Goal: Information Seeking & Learning: Learn about a topic

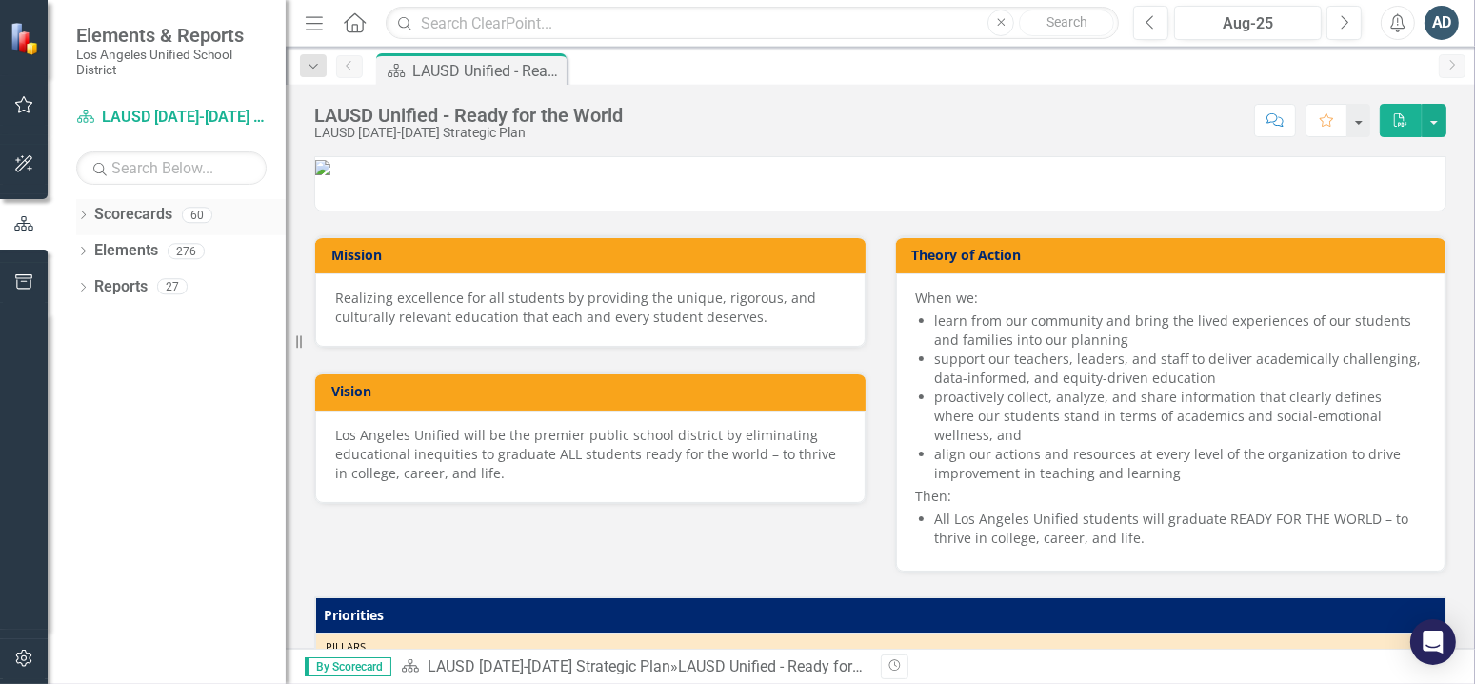
click at [79, 205] on div "Dropdown Scorecards 60" at bounding box center [180, 217] width 209 height 36
click at [78, 216] on icon "Dropdown" at bounding box center [82, 216] width 13 height 10
click at [90, 249] on icon "Dropdown" at bounding box center [93, 250] width 14 height 11
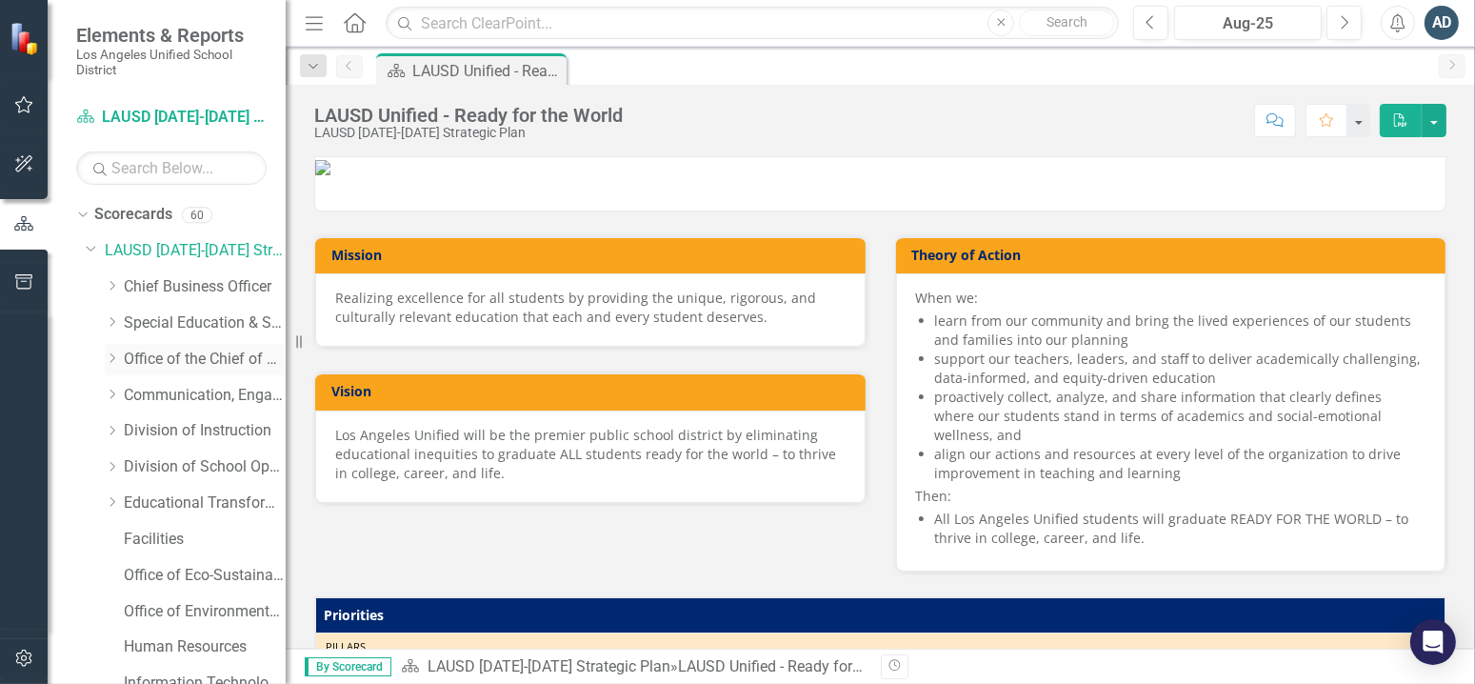
click at [183, 358] on link "Office of the Chief of Staff" at bounding box center [205, 359] width 162 height 22
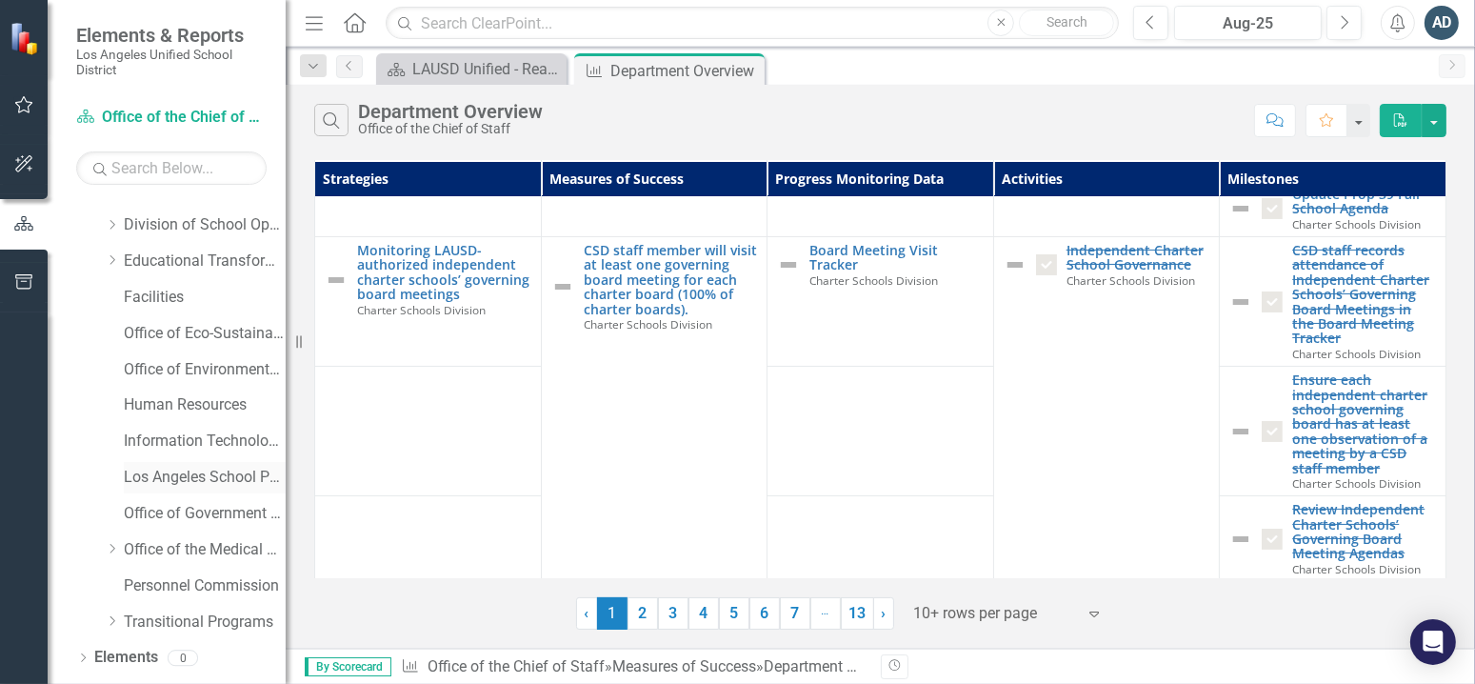
scroll to position [270, 0]
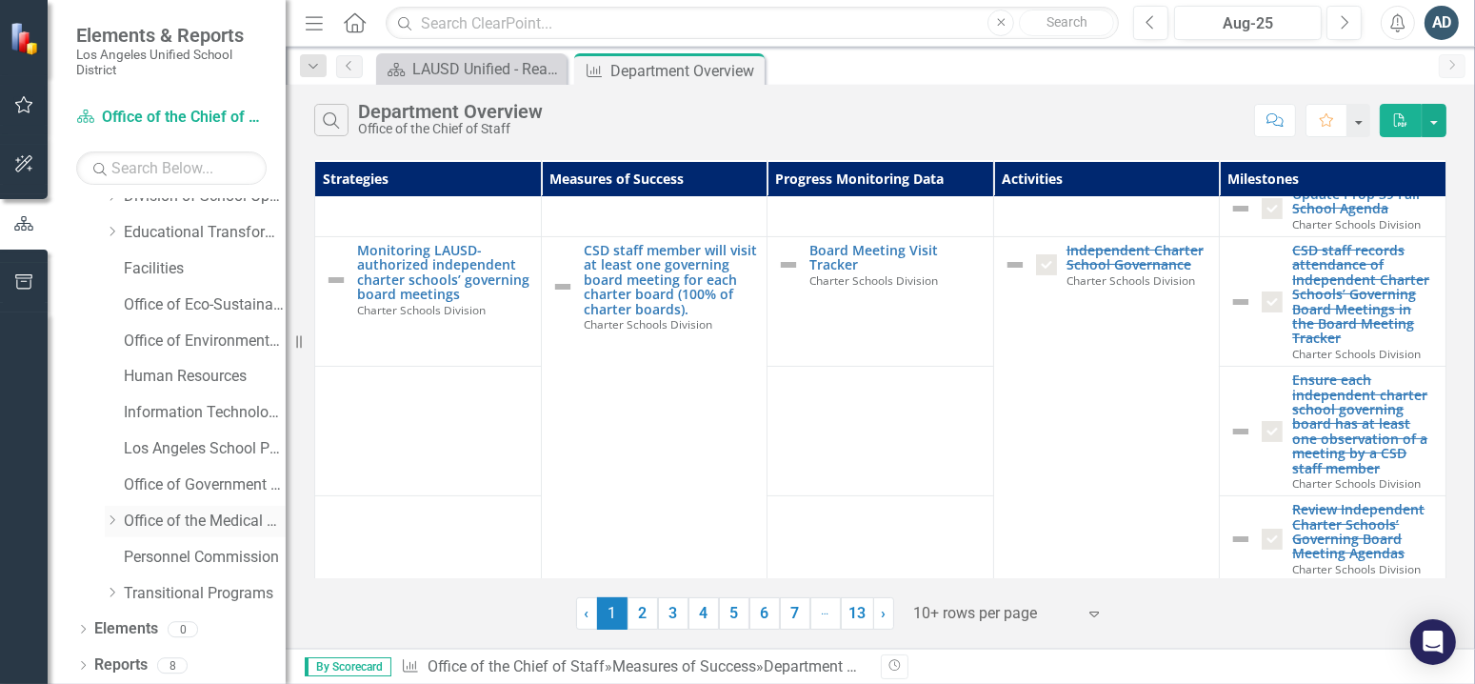
click at [212, 530] on link "Office of the Medical Director" at bounding box center [205, 521] width 162 height 22
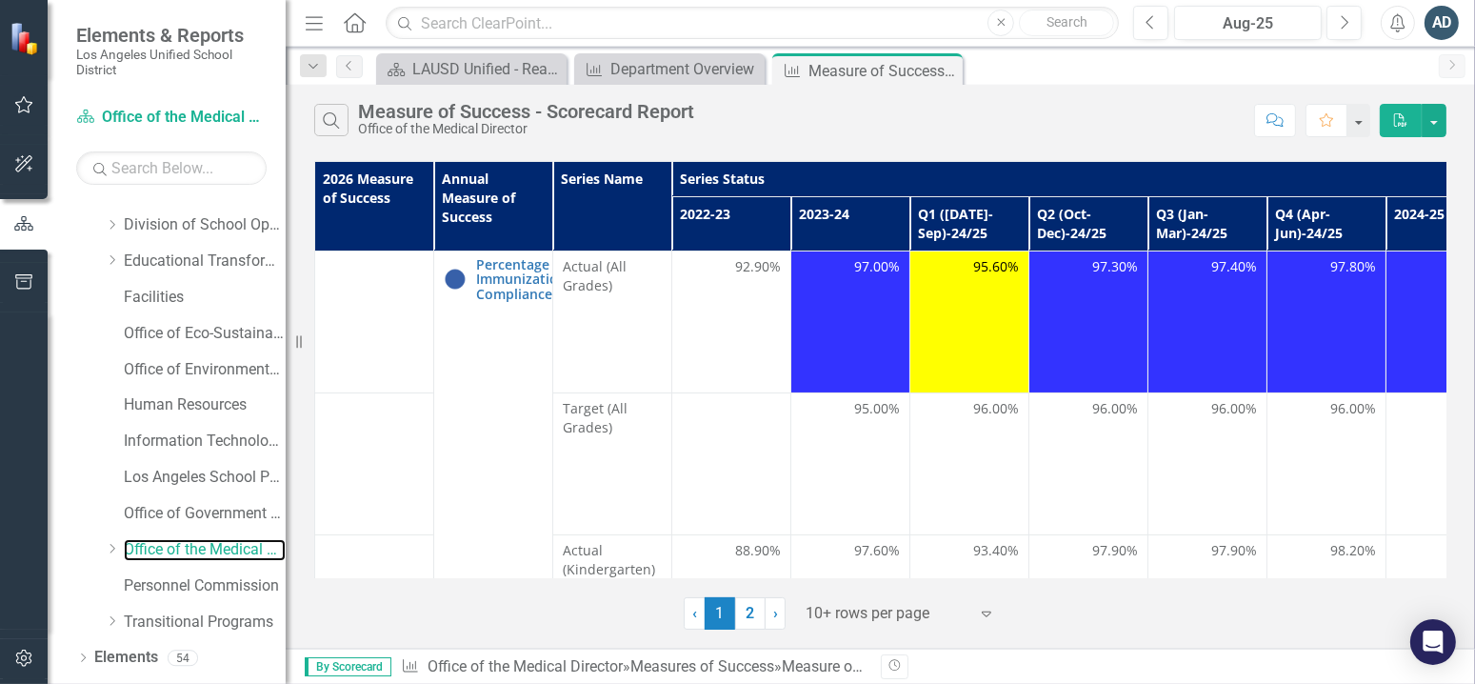
scroll to position [270, 0]
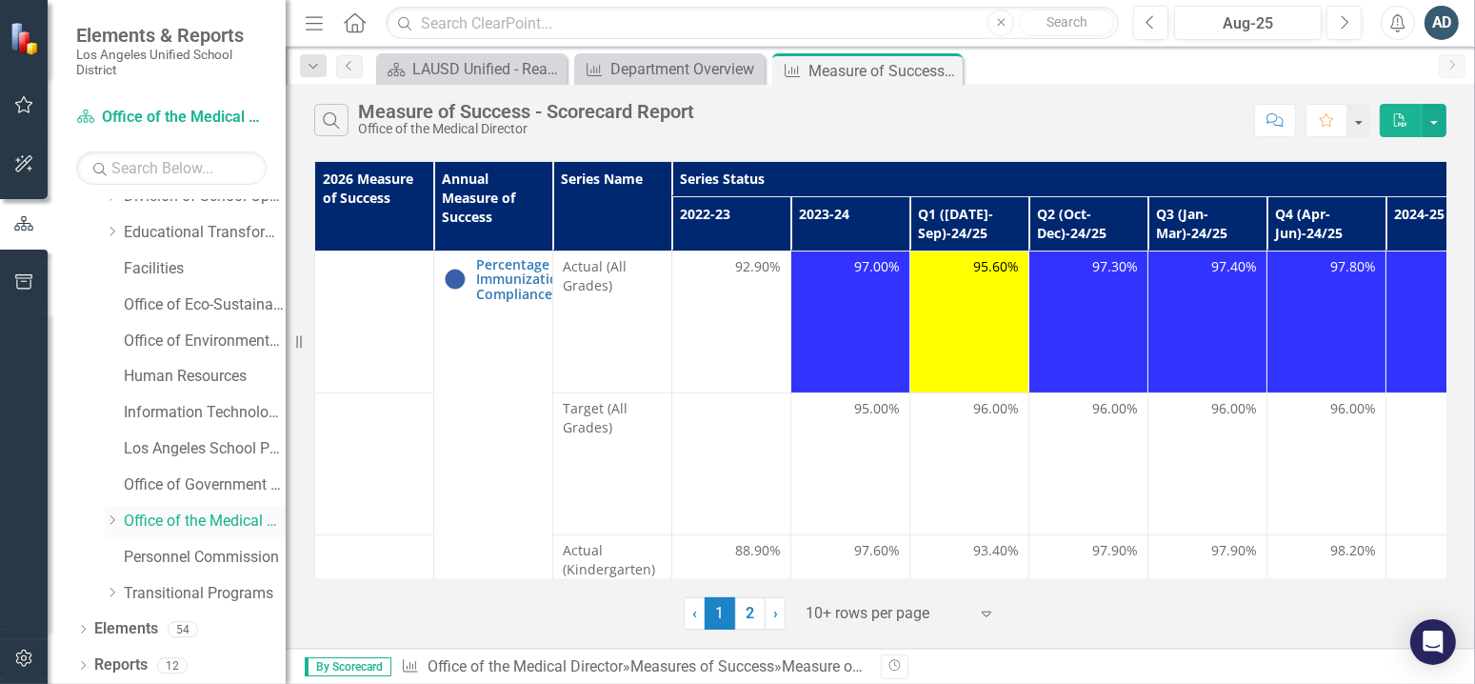
click at [109, 518] on icon "Dropdown" at bounding box center [112, 519] width 14 height 11
click at [164, 561] on link "Office of Health Emergency Response and Support" at bounding box center [214, 557] width 143 height 22
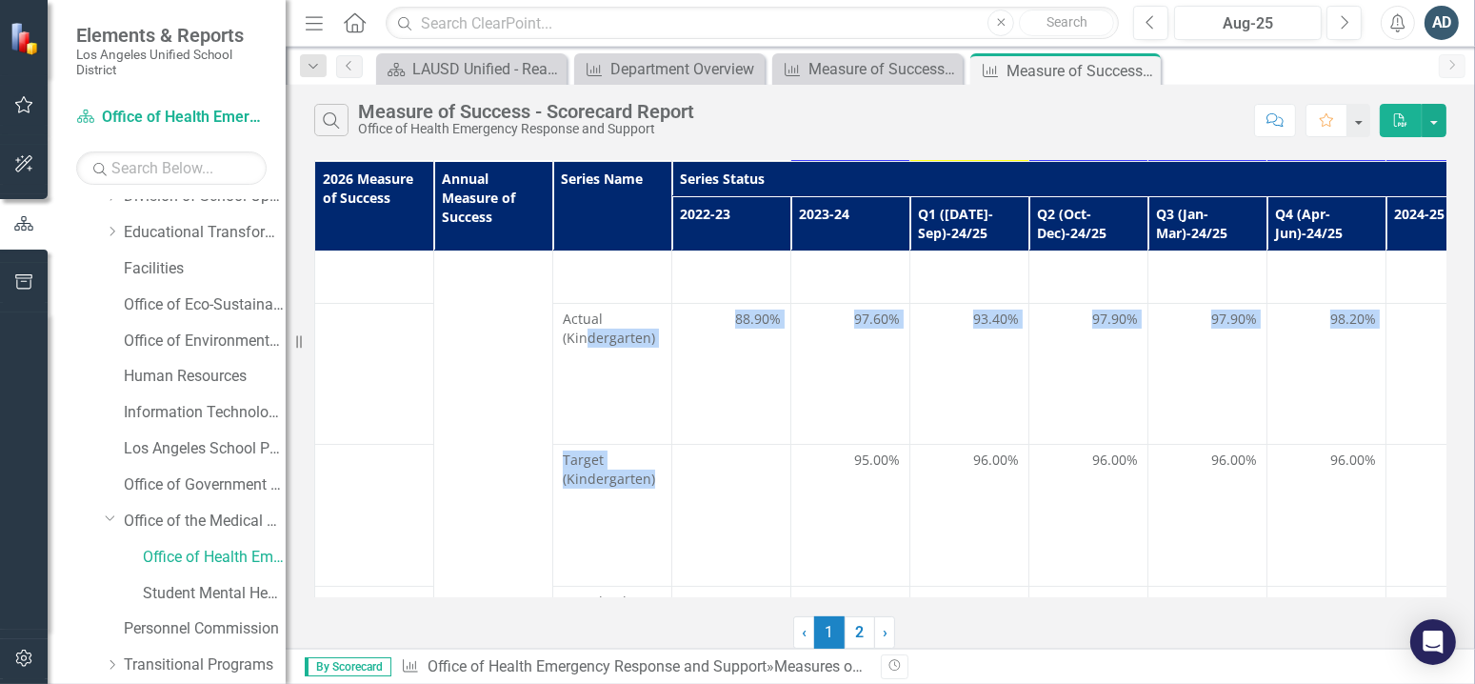
drag, startPoint x: 586, startPoint y: 574, endPoint x: 800, endPoint y: 592, distance: 214.0
click at [800, 592] on div "2026 Measure of Success Annual Measure of Success Series Name Series Status Suc…" at bounding box center [880, 379] width 1132 height 436
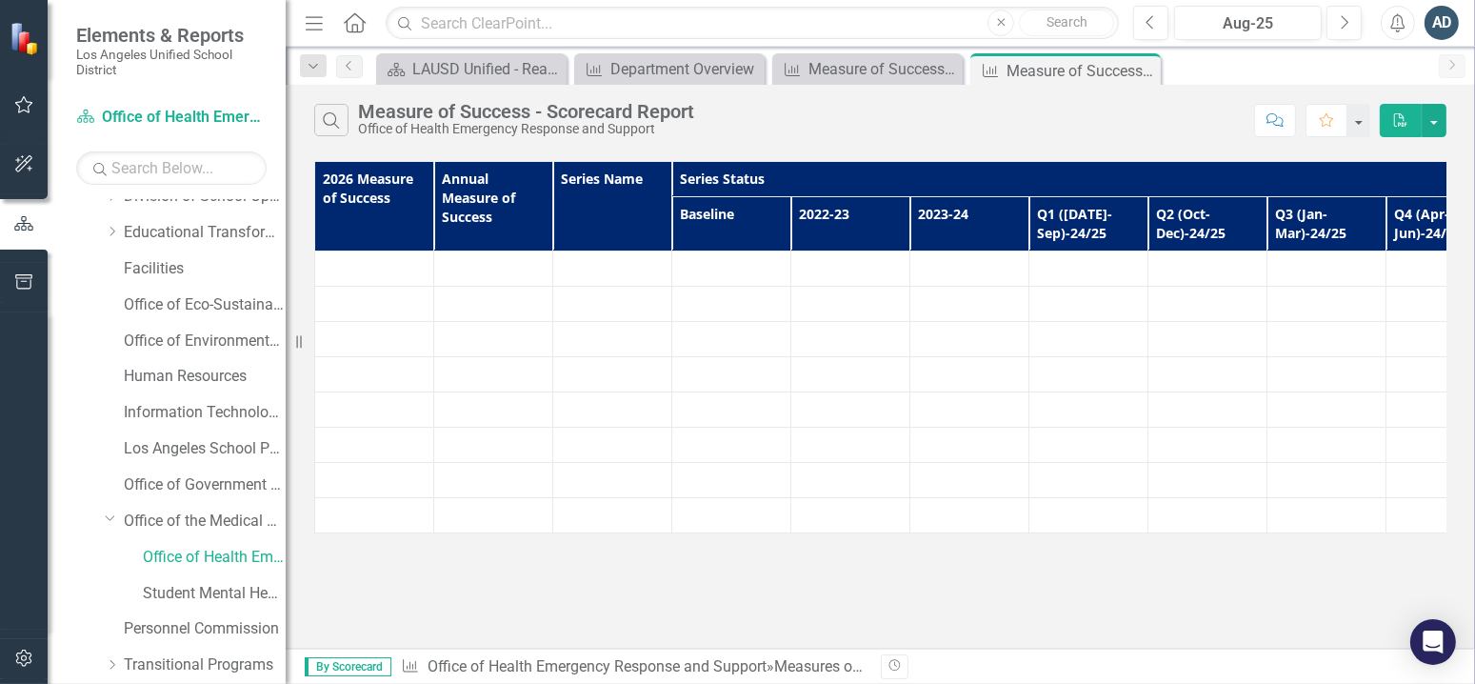
click at [718, 431] on td at bounding box center [731, 444] width 119 height 35
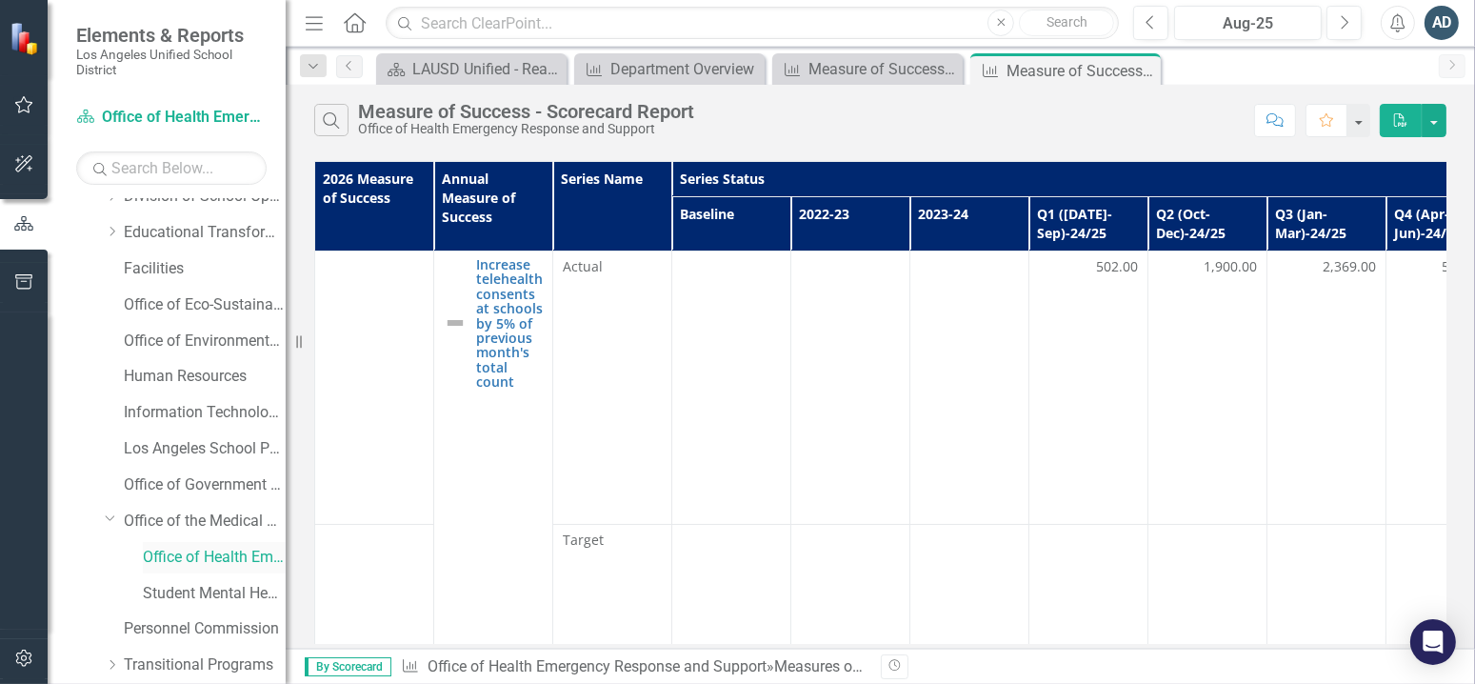
click at [187, 543] on div "Office of Health Emergency Response and Support" at bounding box center [214, 557] width 143 height 31
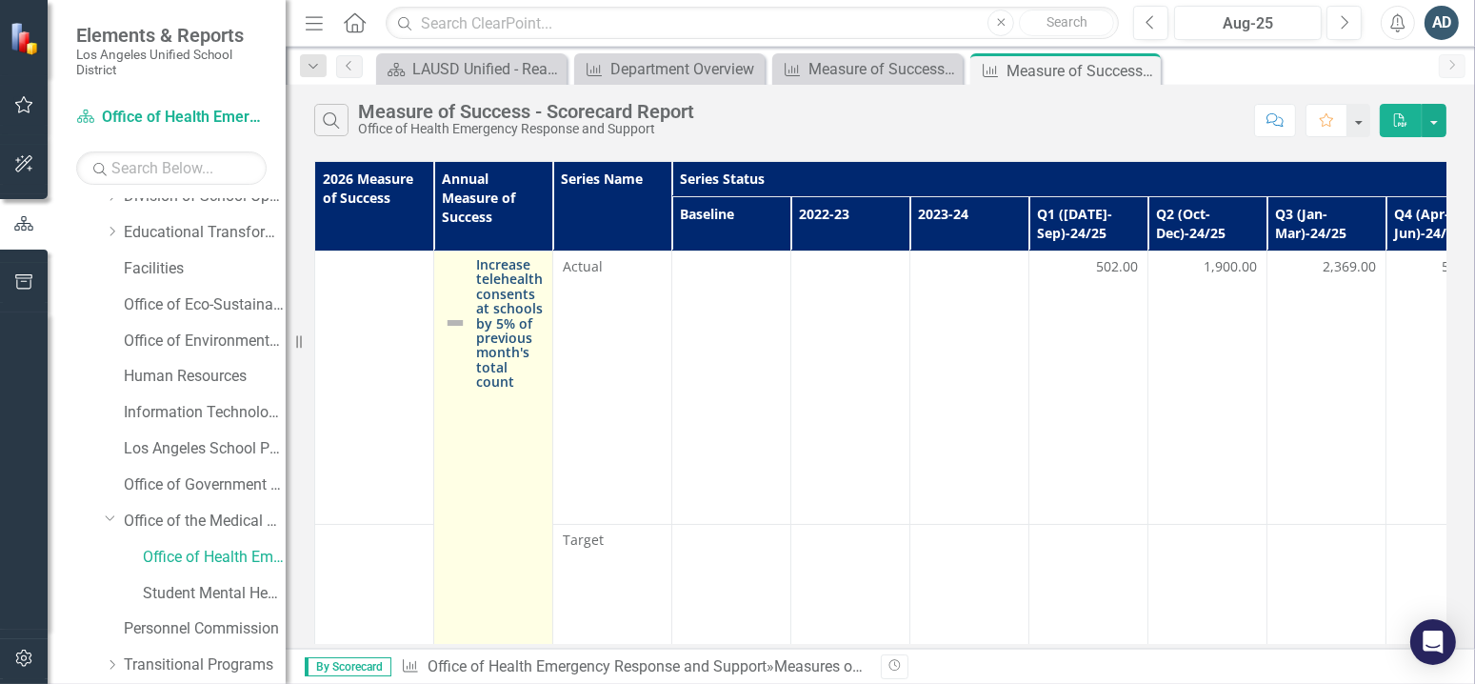
click at [506, 369] on link "Increase telehealth consents at schools by 5% of previous month's total count" at bounding box center [509, 323] width 67 height 132
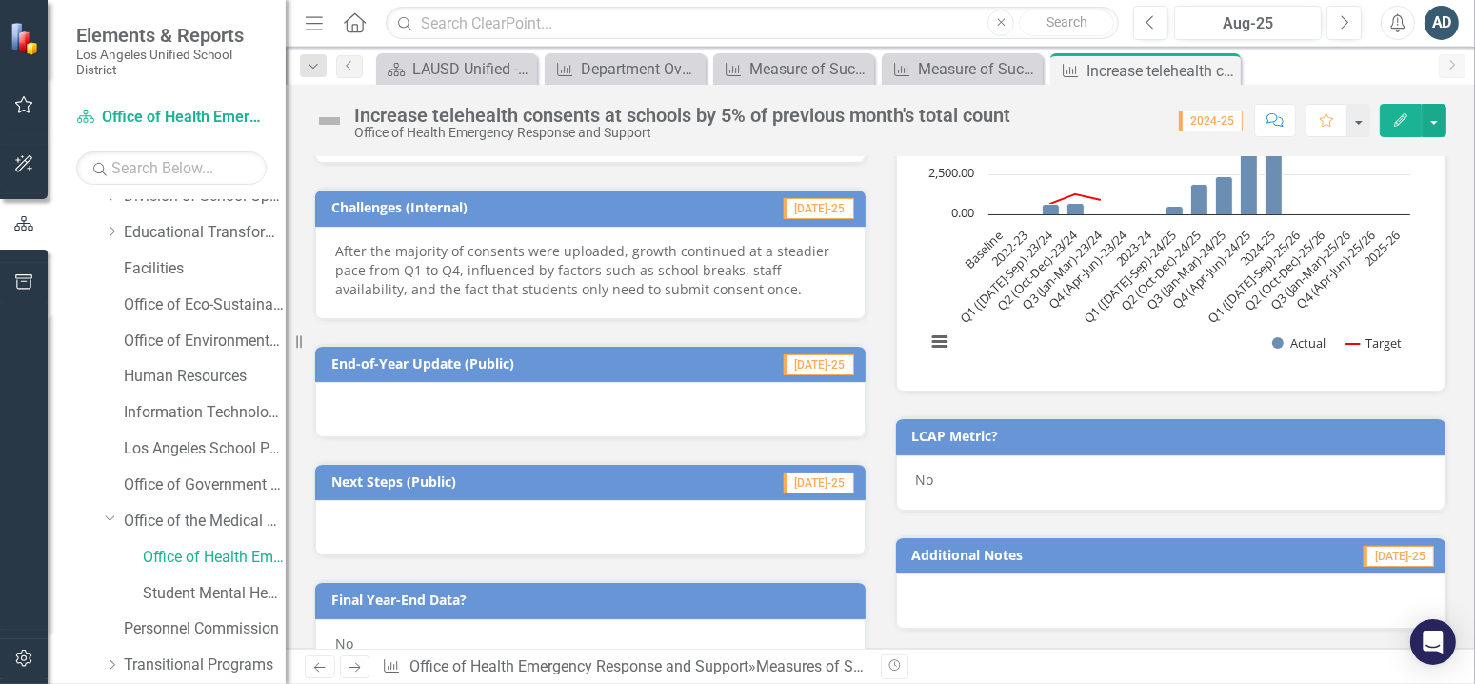
scroll to position [476, 0]
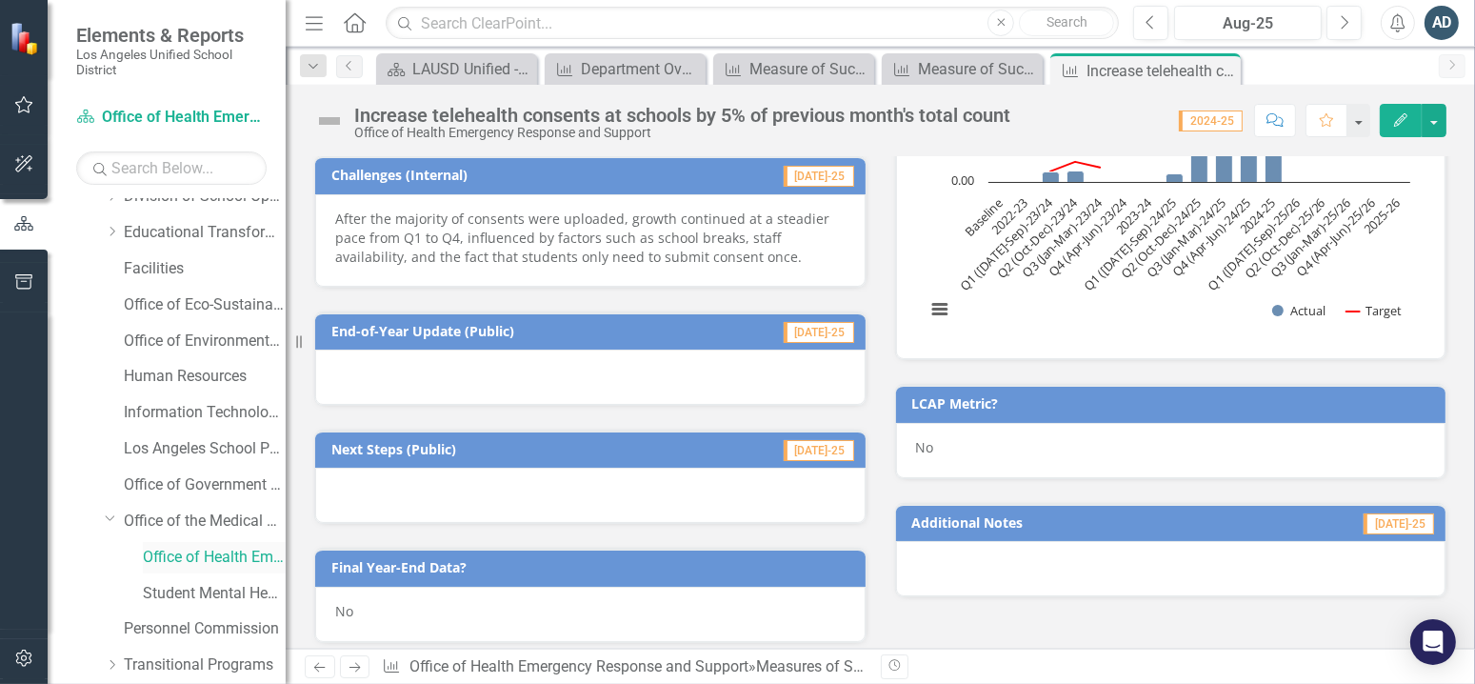
click at [251, 557] on link "Office of Health Emergency Response and Support" at bounding box center [214, 557] width 143 height 22
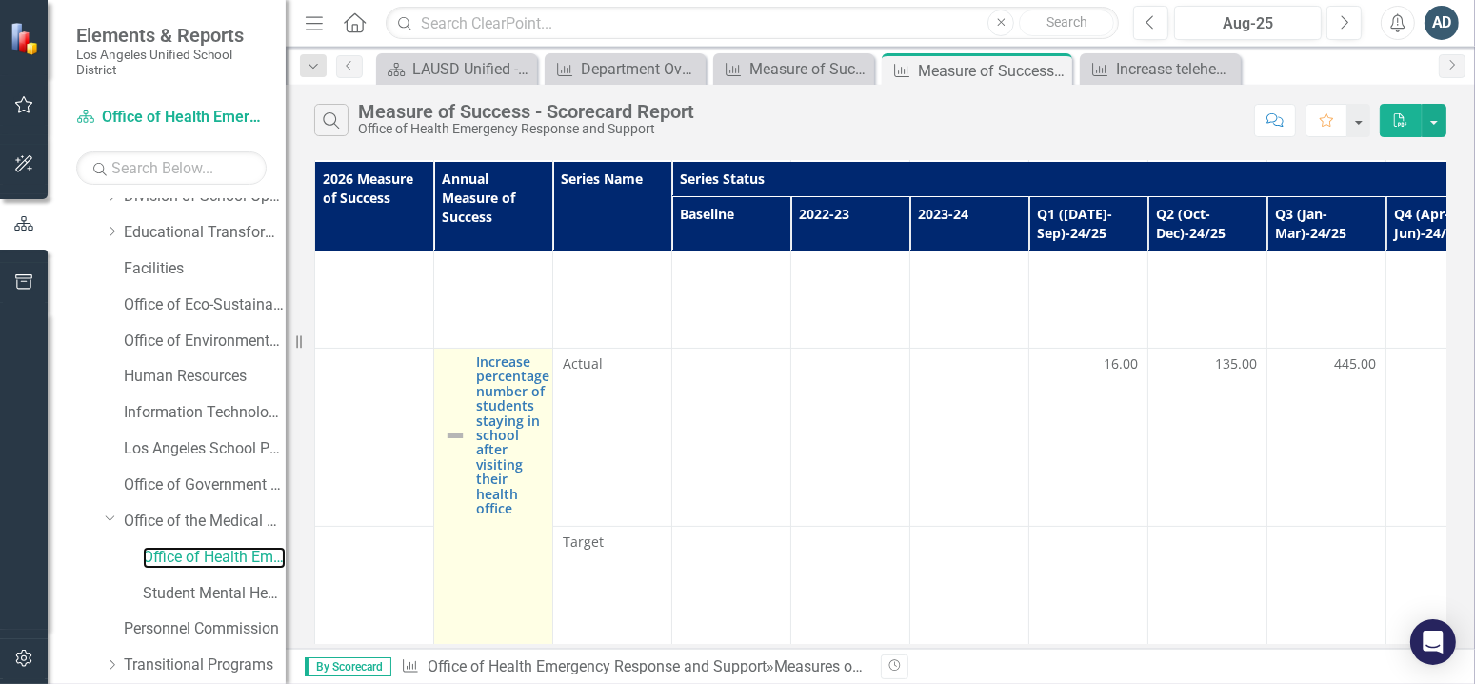
scroll to position [571, 0]
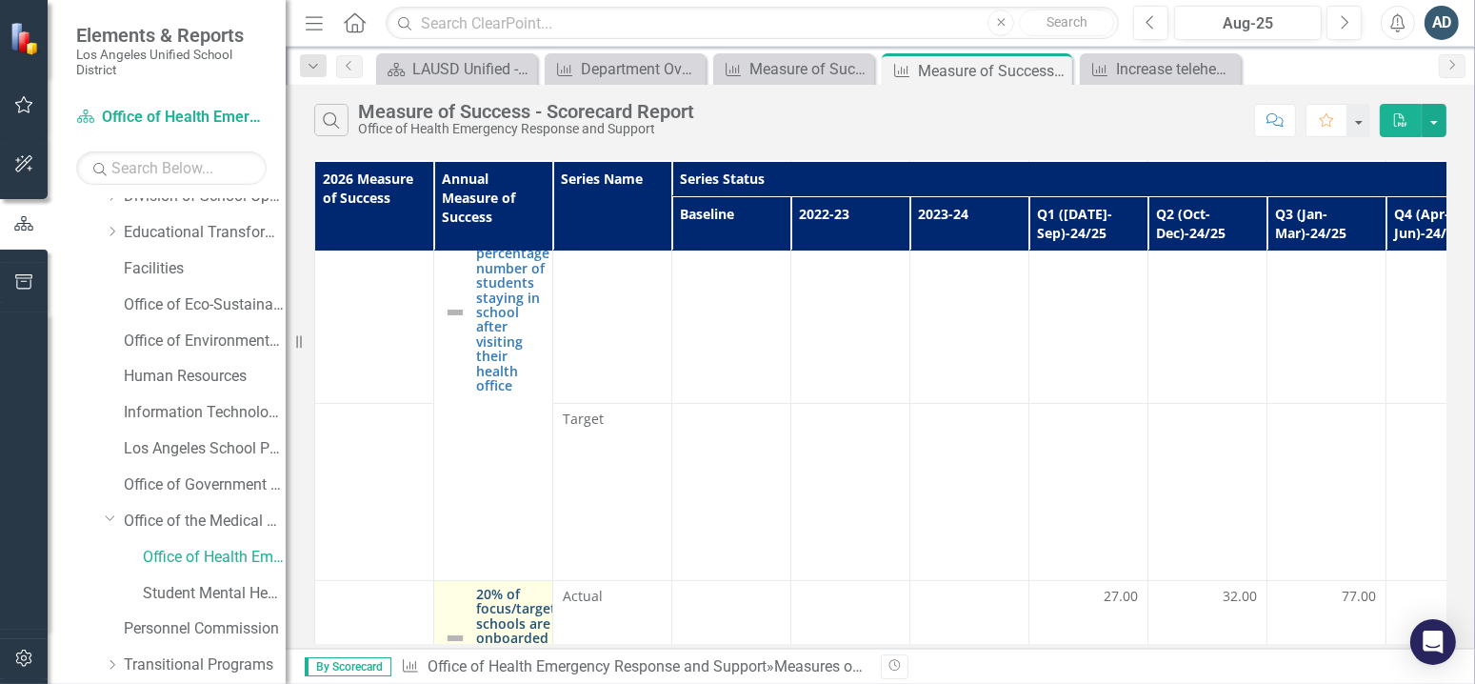
click at [504, 586] on link "20% of focus/target schools are onboarded for telehealth services" at bounding box center [516, 637] width 80 height 103
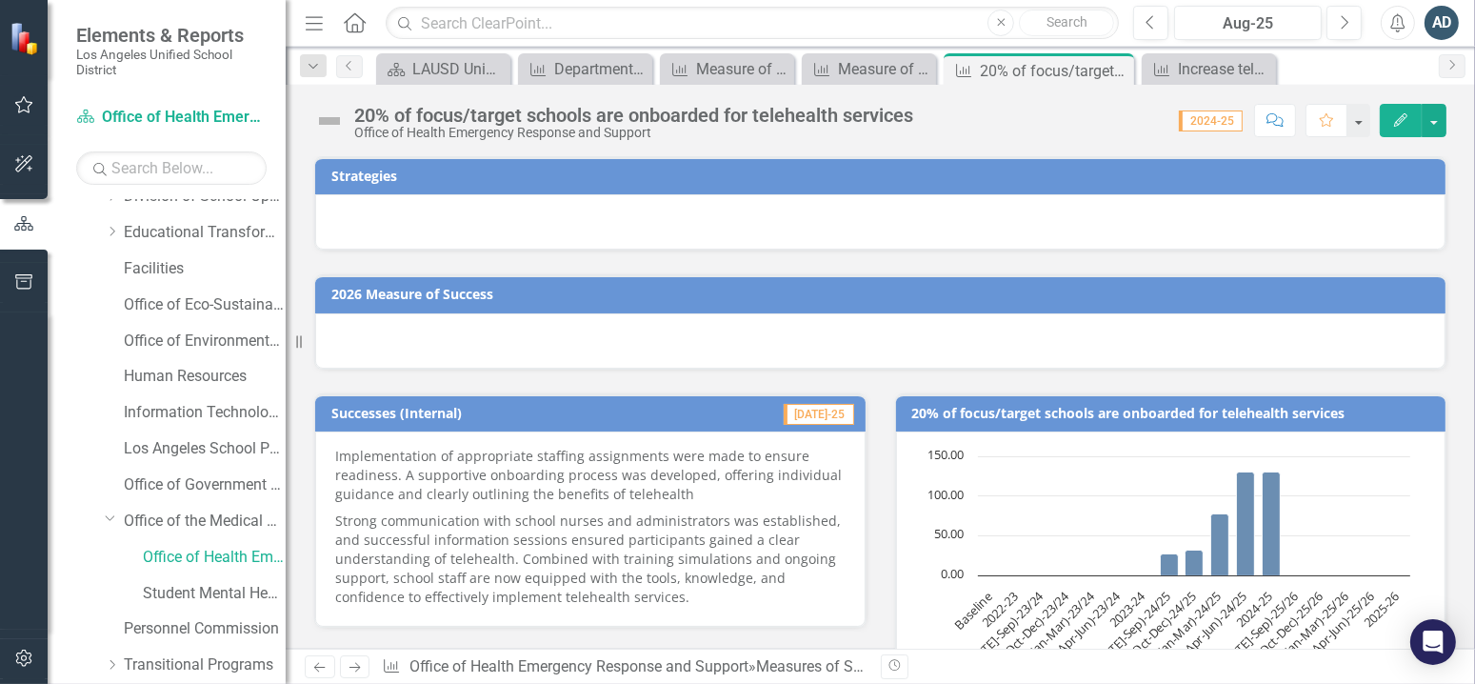
click at [685, 325] on div at bounding box center [880, 340] width 1130 height 55
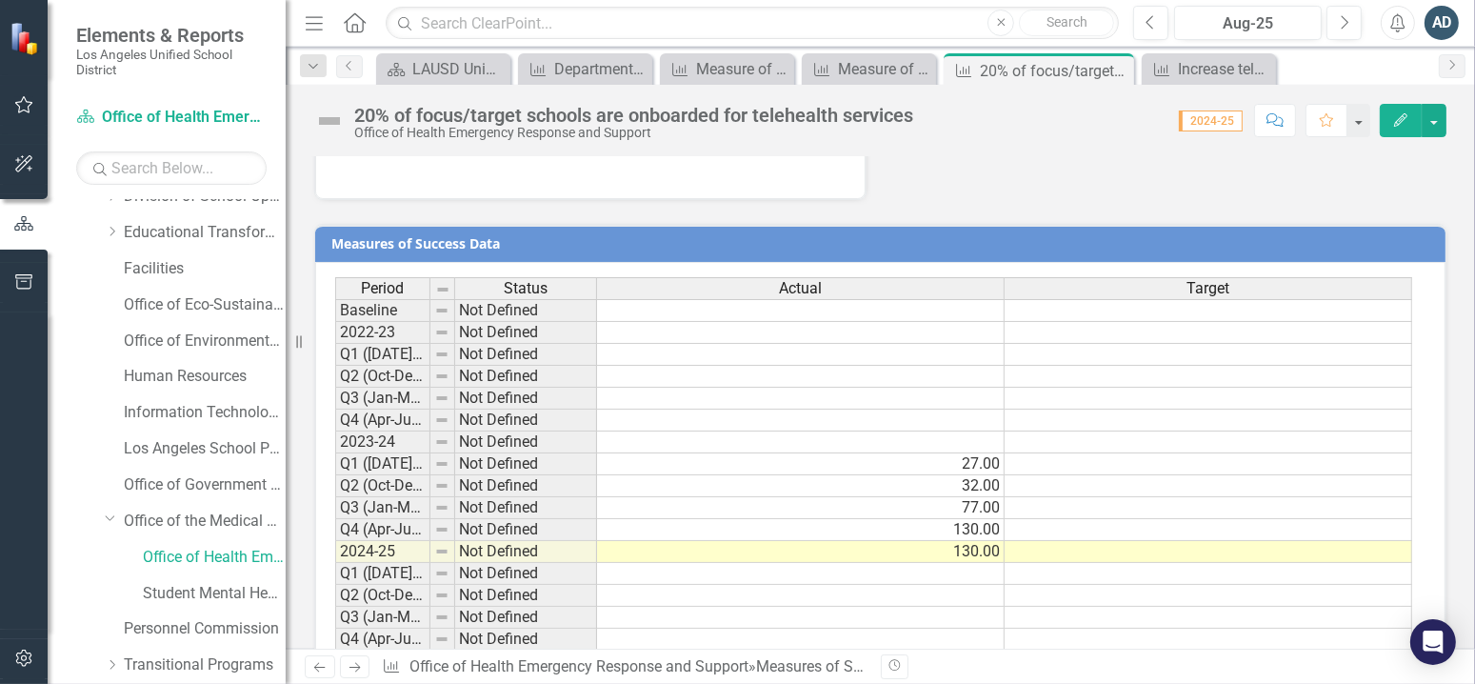
scroll to position [1408, 0]
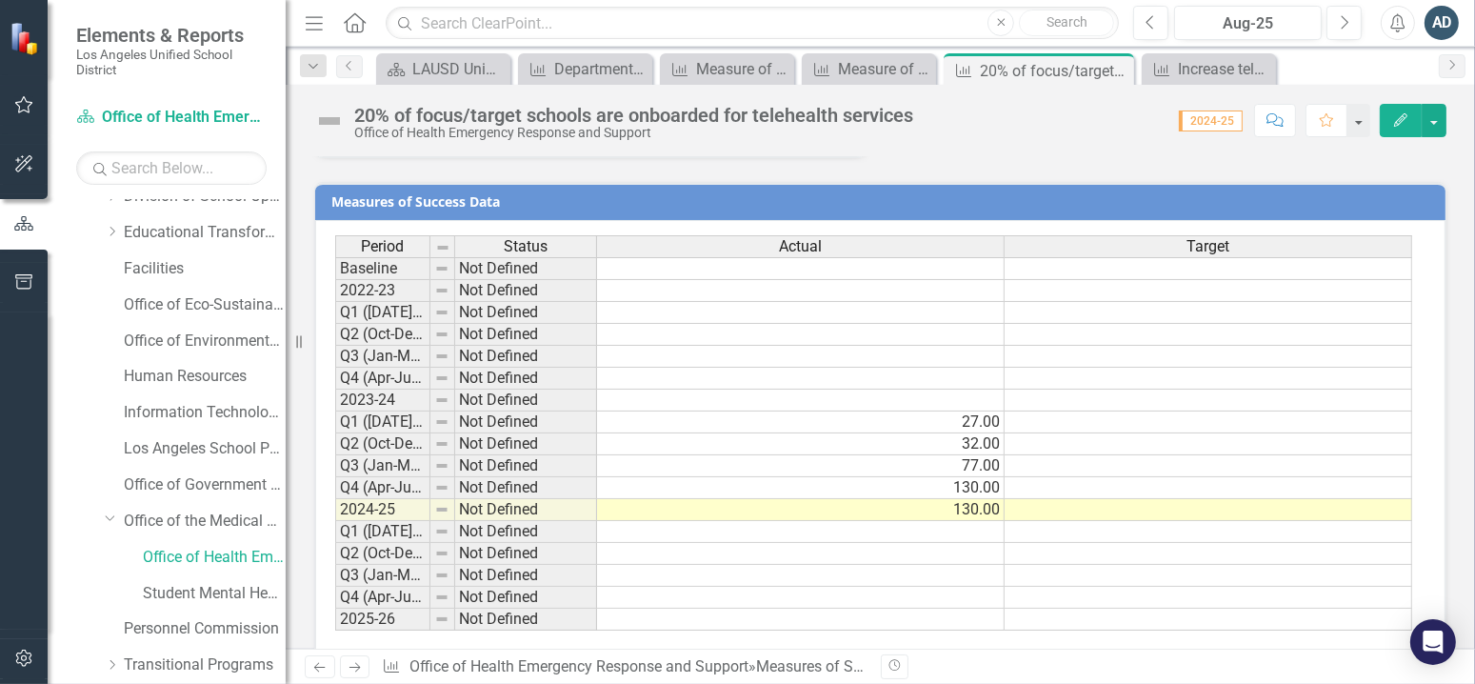
click at [396, 521] on td "Q1 ([DATE]-Sep)-25/26" at bounding box center [382, 532] width 95 height 22
drag, startPoint x: 427, startPoint y: 221, endPoint x: 459, endPoint y: 226, distance: 32.7
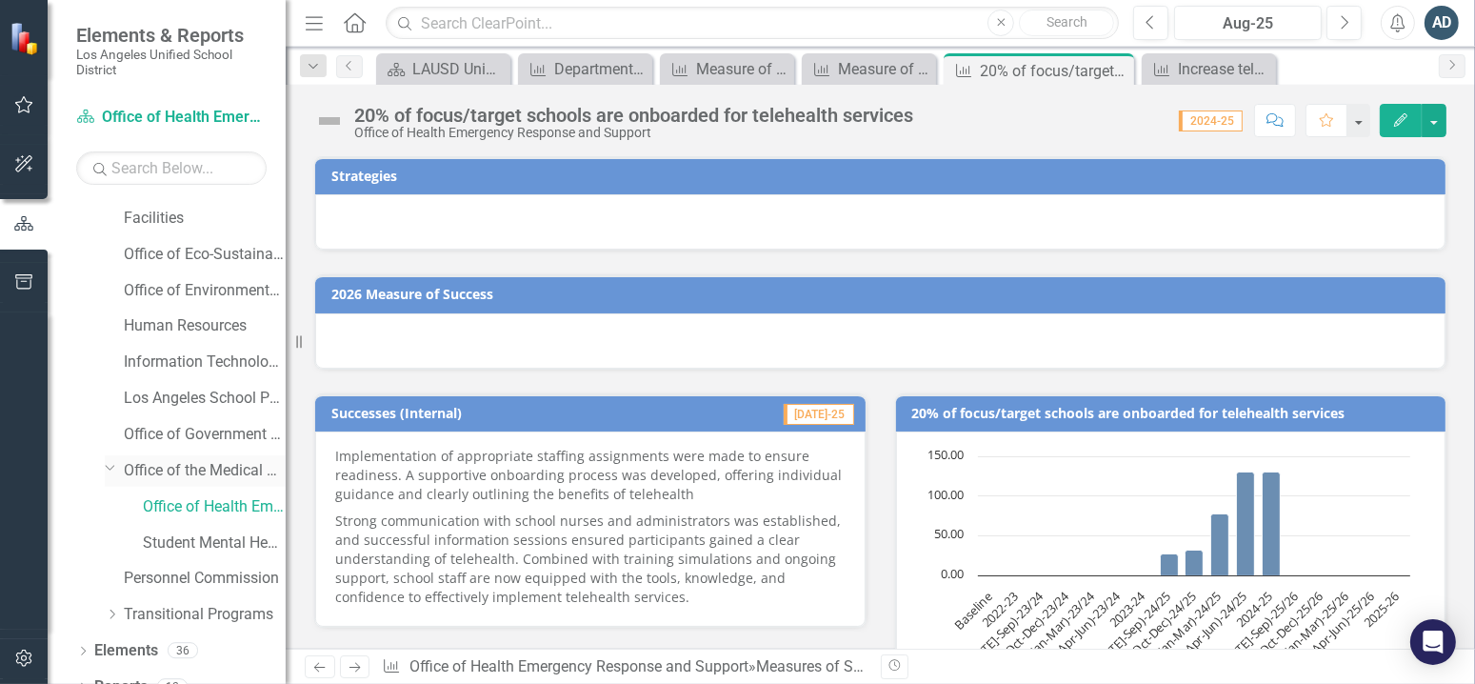
scroll to position [343, 0]
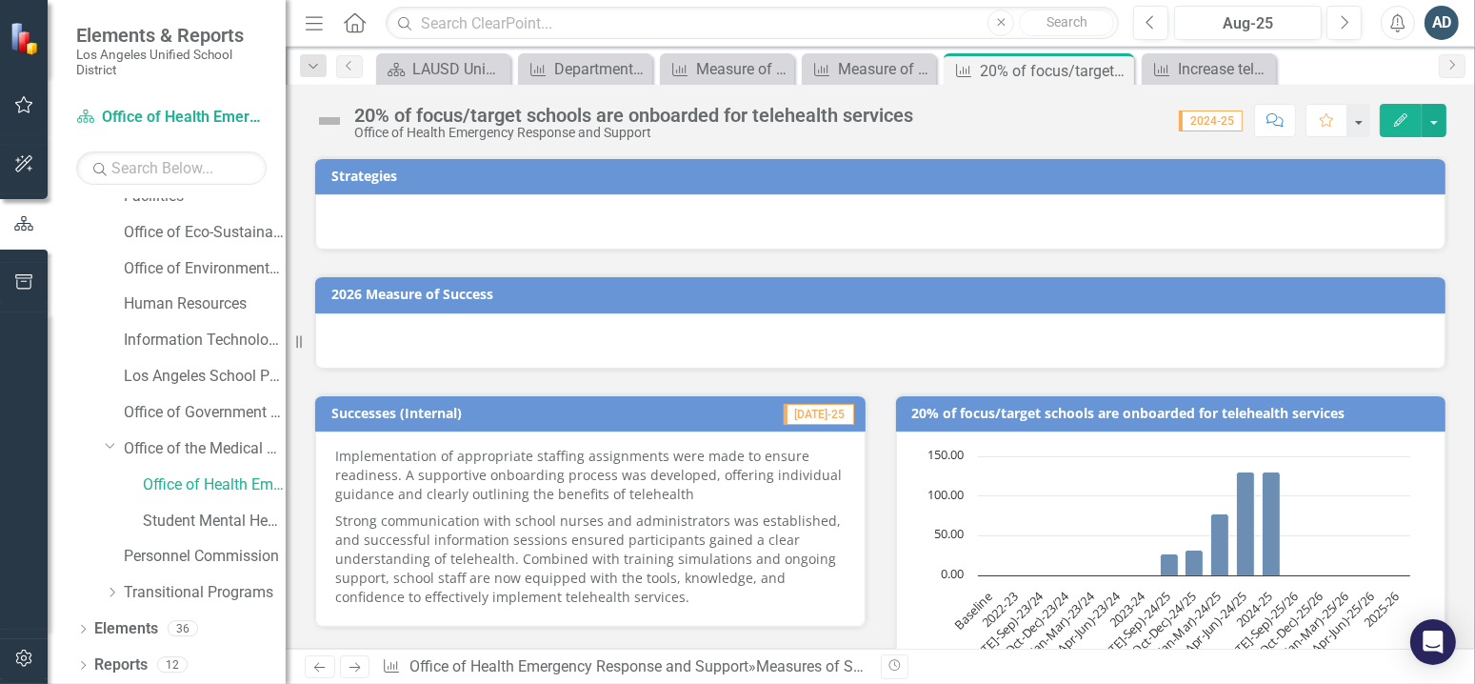
click at [1233, 121] on span "2024-25" at bounding box center [1211, 120] width 64 height 21
click at [1401, 118] on icon "Edit" at bounding box center [1400, 119] width 17 height 13
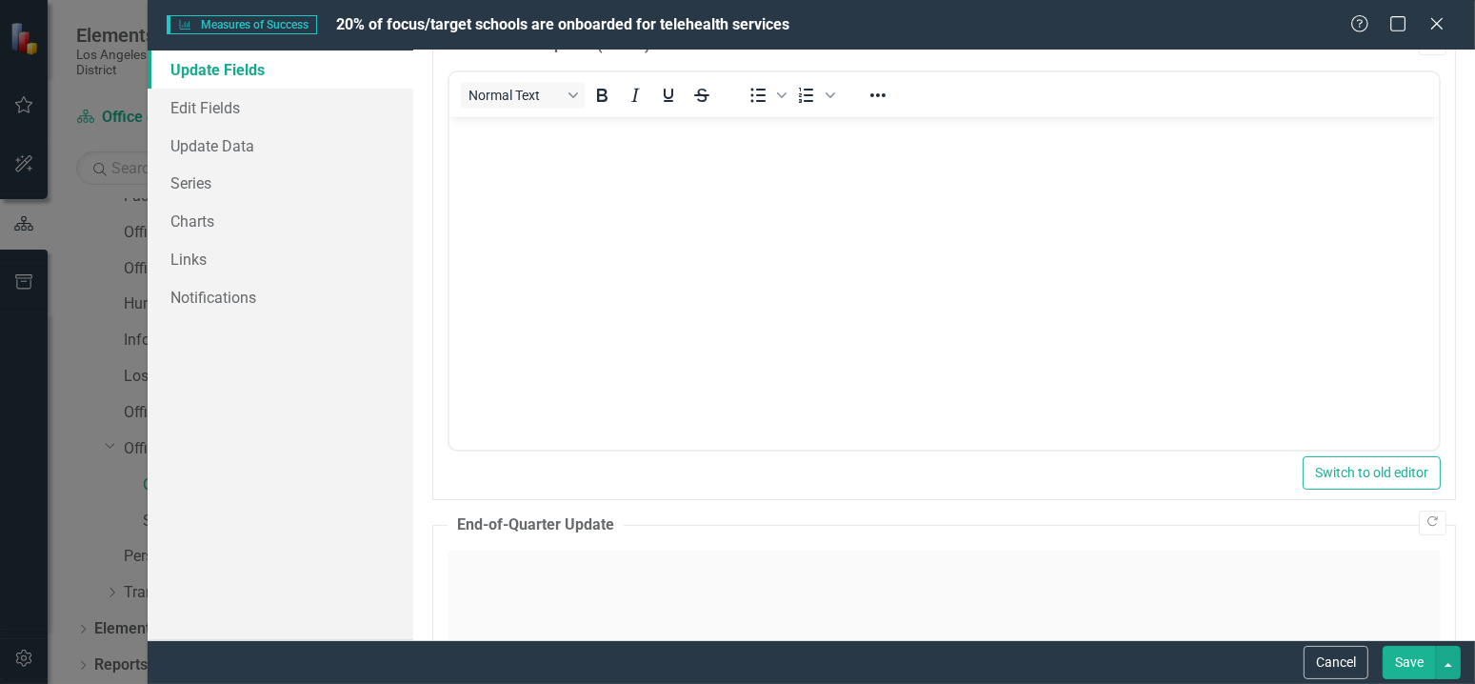
scroll to position [0, 0]
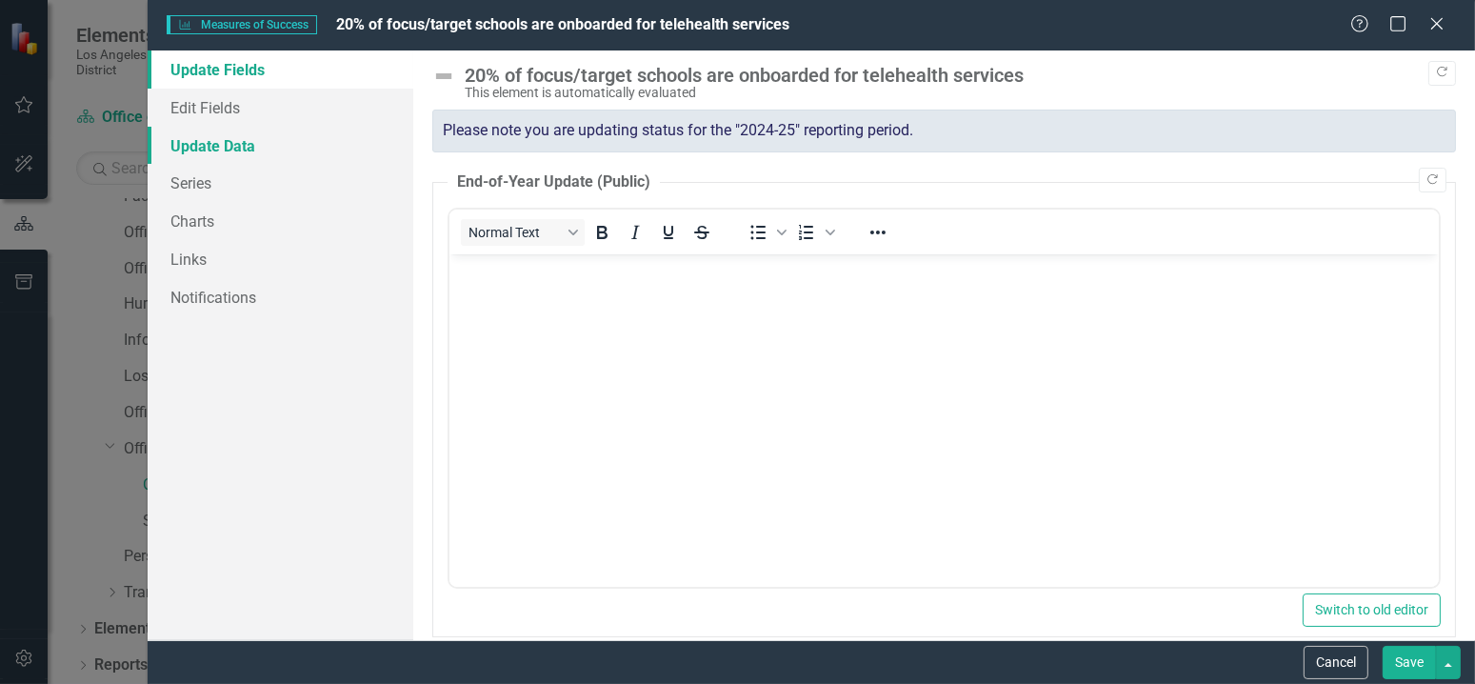
click at [230, 142] on link "Update Data" at bounding box center [281, 146] width 266 height 38
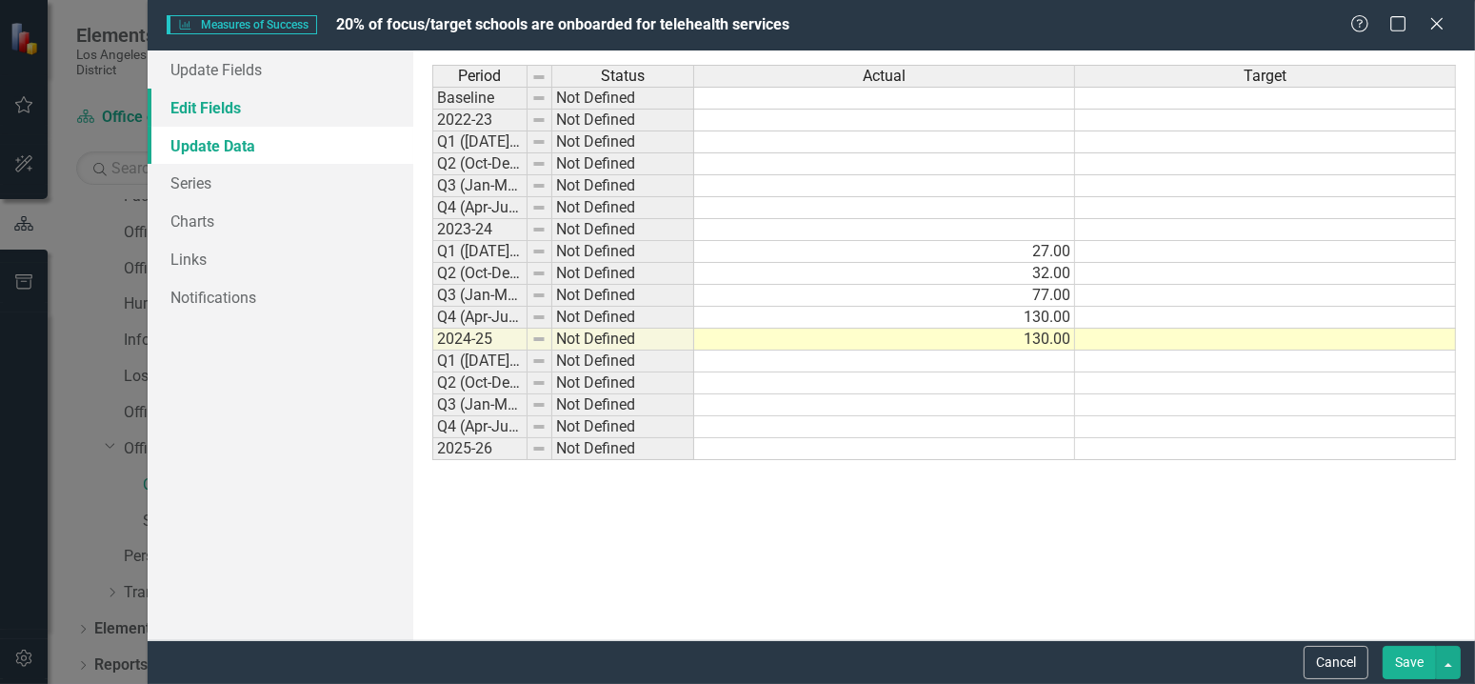
click at [241, 113] on link "Edit Fields" at bounding box center [281, 108] width 266 height 38
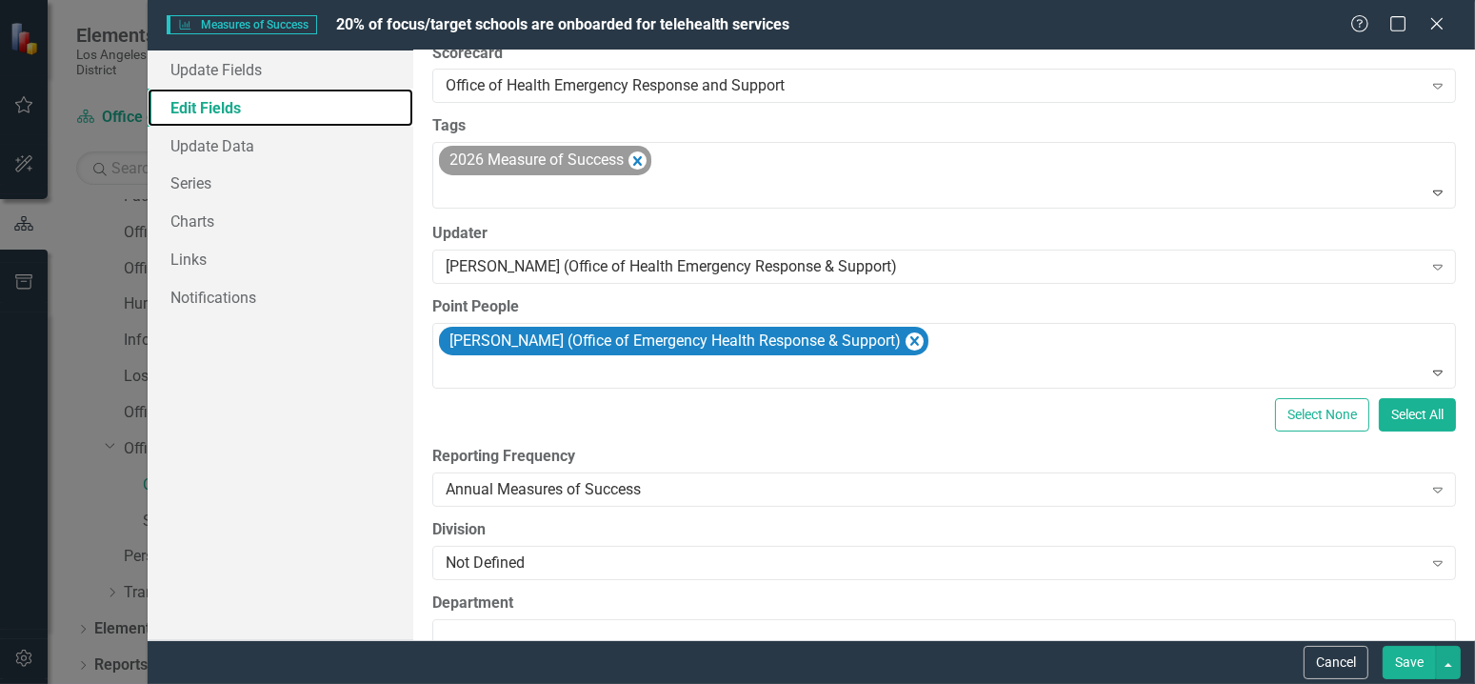
scroll to position [95, 0]
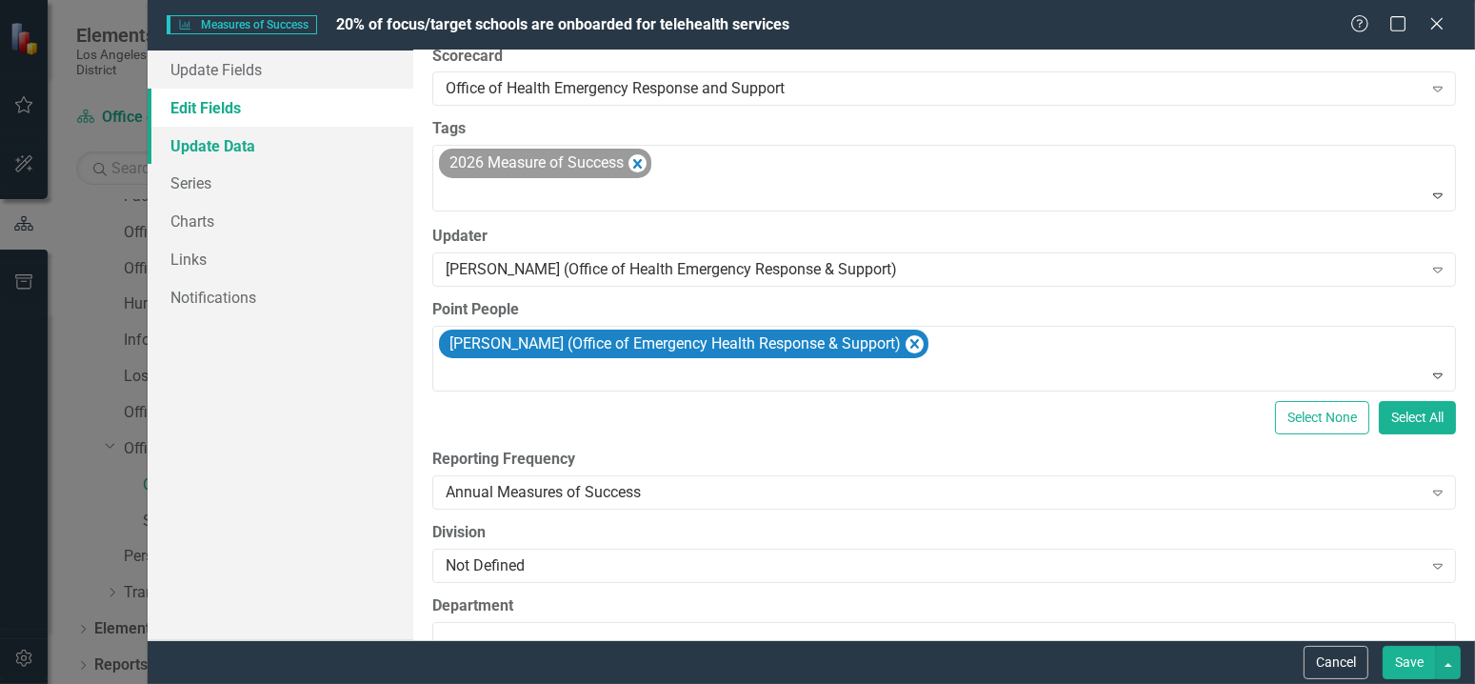
click at [228, 149] on link "Update Data" at bounding box center [281, 146] width 266 height 38
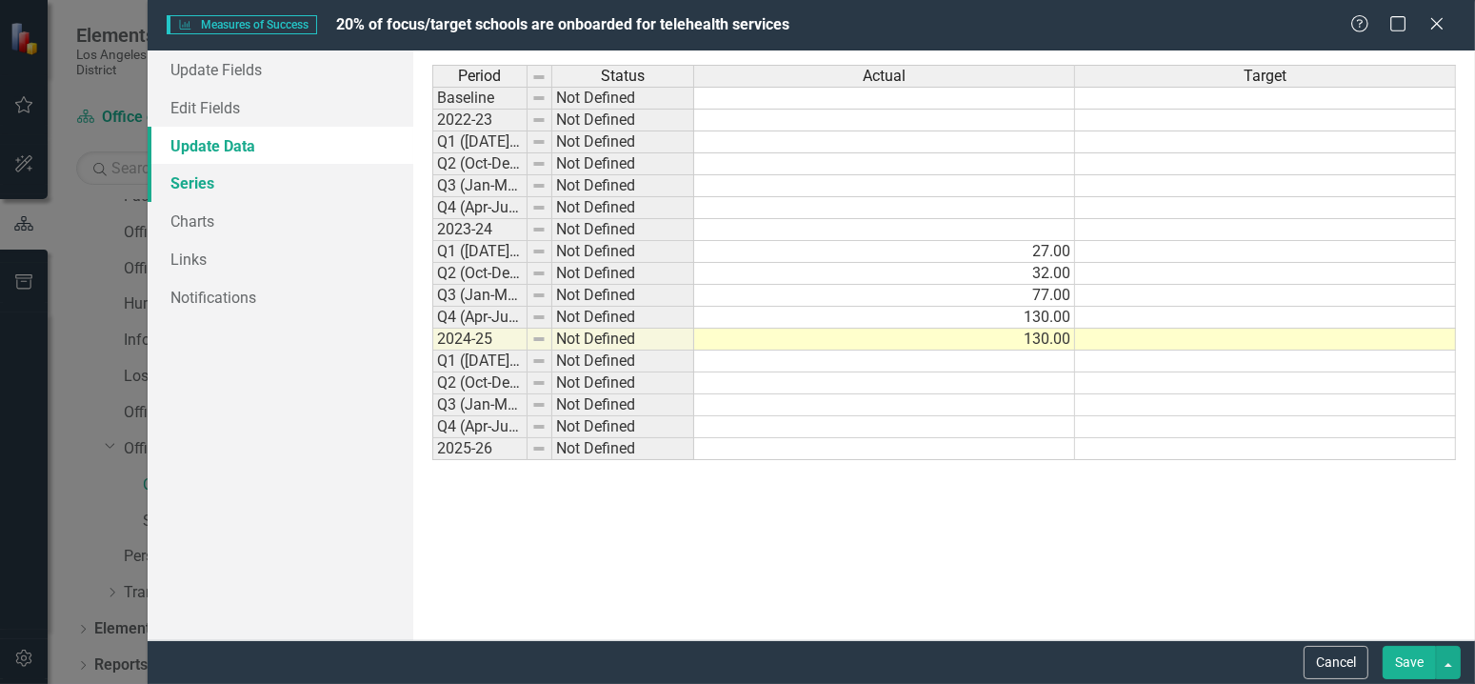
click at [206, 167] on link "Series" at bounding box center [281, 183] width 266 height 38
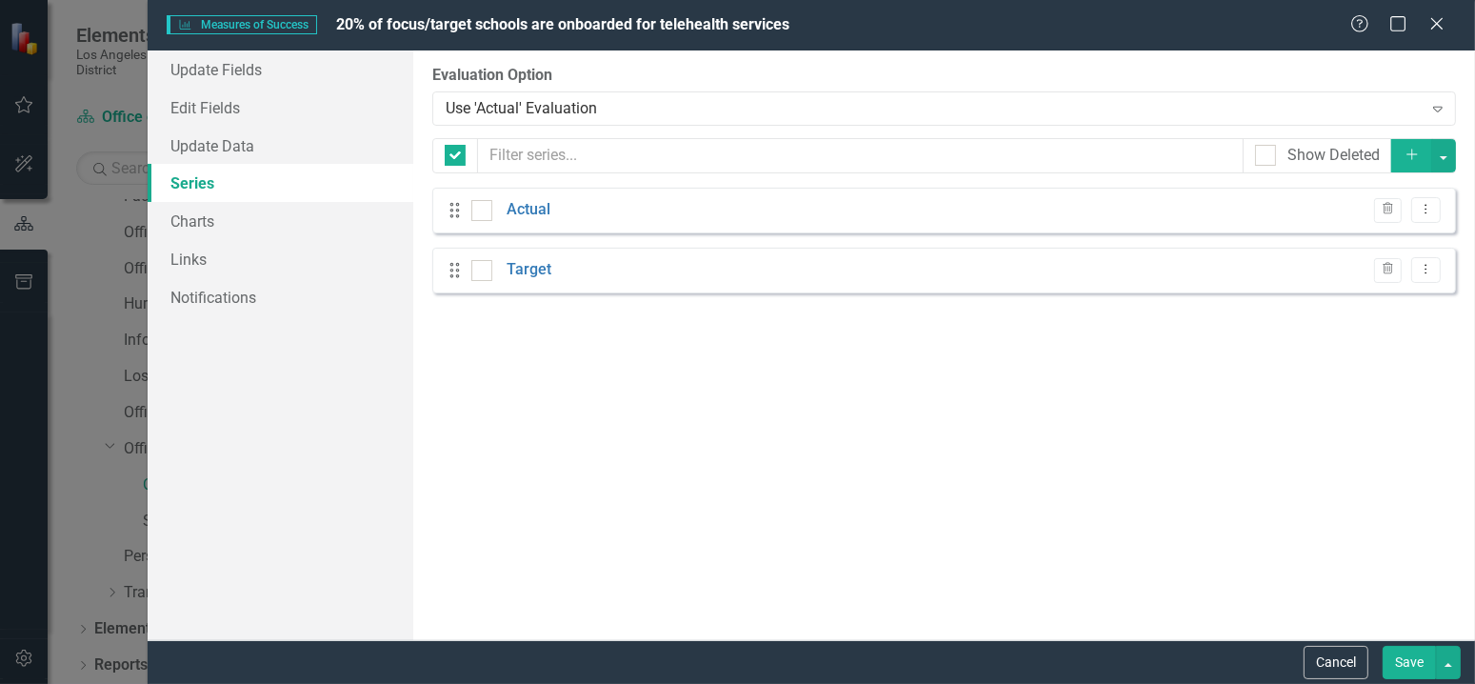
checkbox input "false"
click at [209, 207] on link "Charts" at bounding box center [281, 221] width 266 height 38
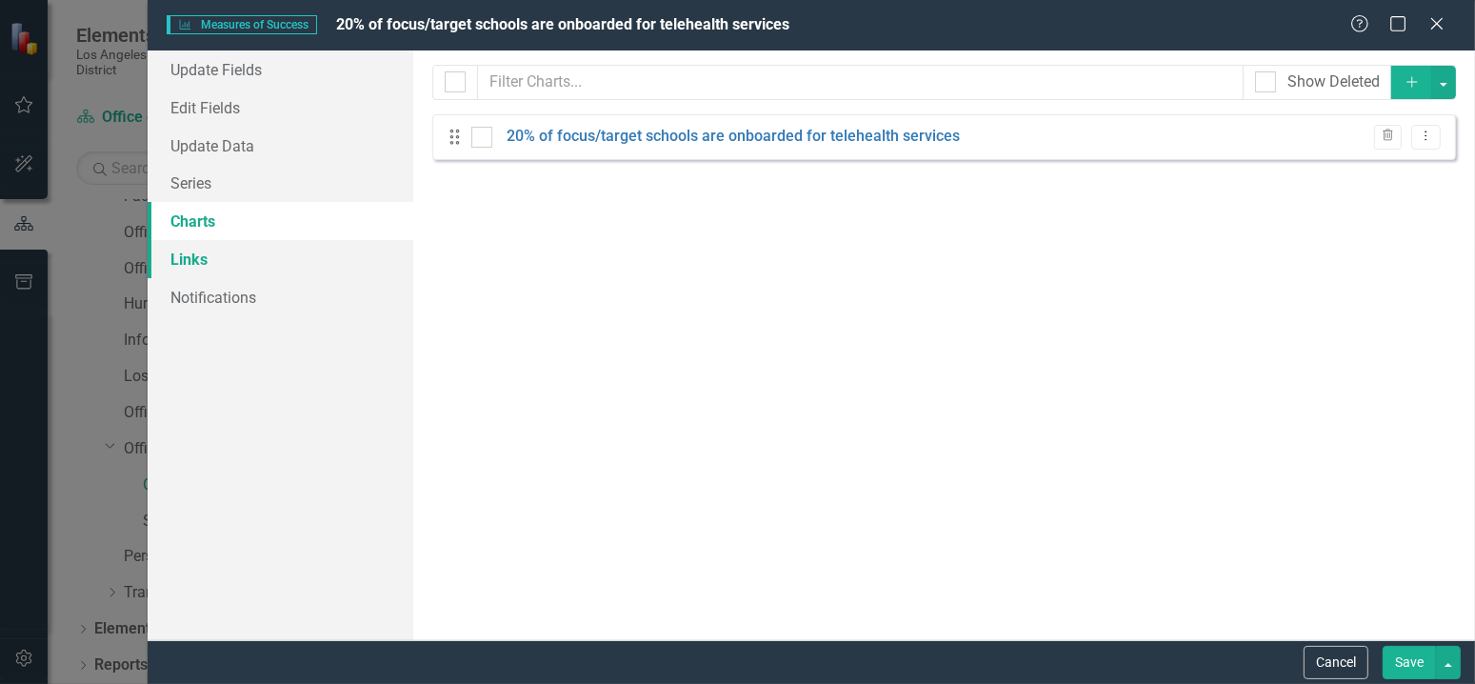
click at [198, 258] on link "Links" at bounding box center [281, 259] width 266 height 38
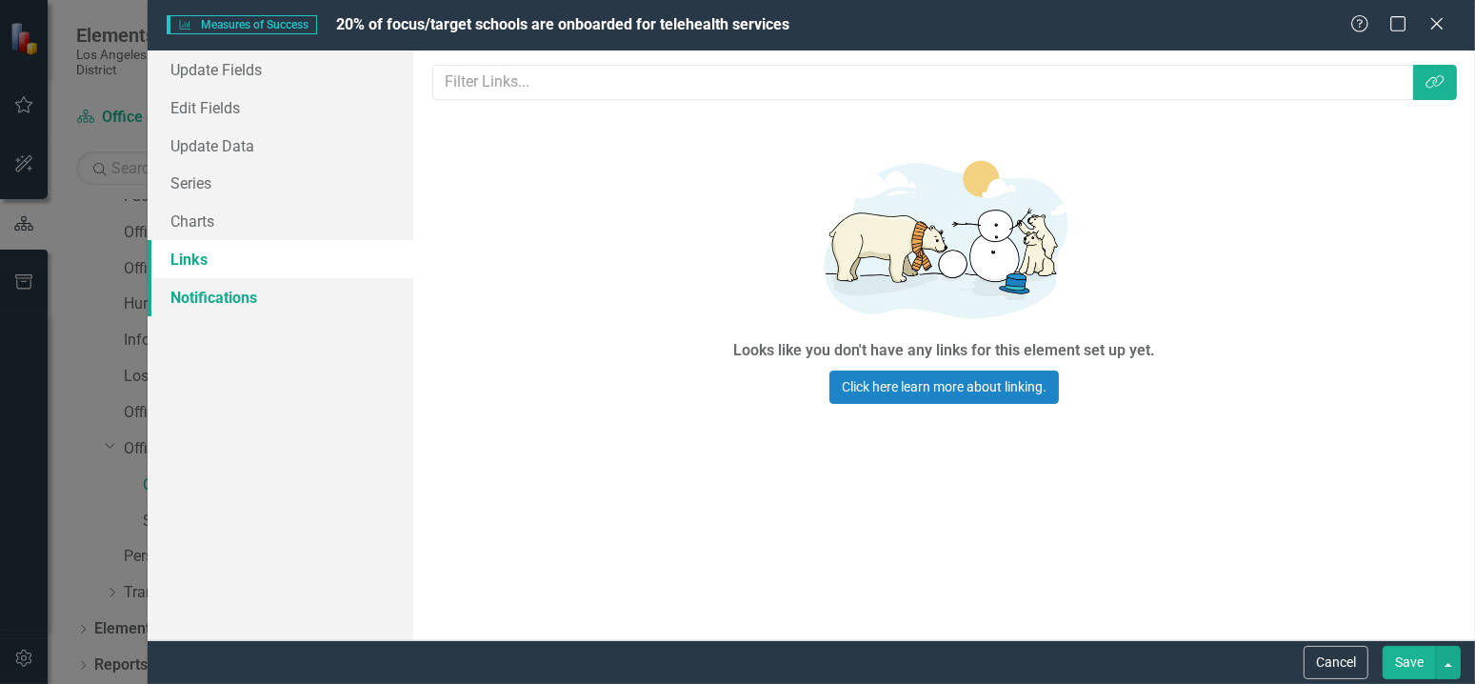
click at [202, 293] on link "Notifications" at bounding box center [281, 297] width 266 height 38
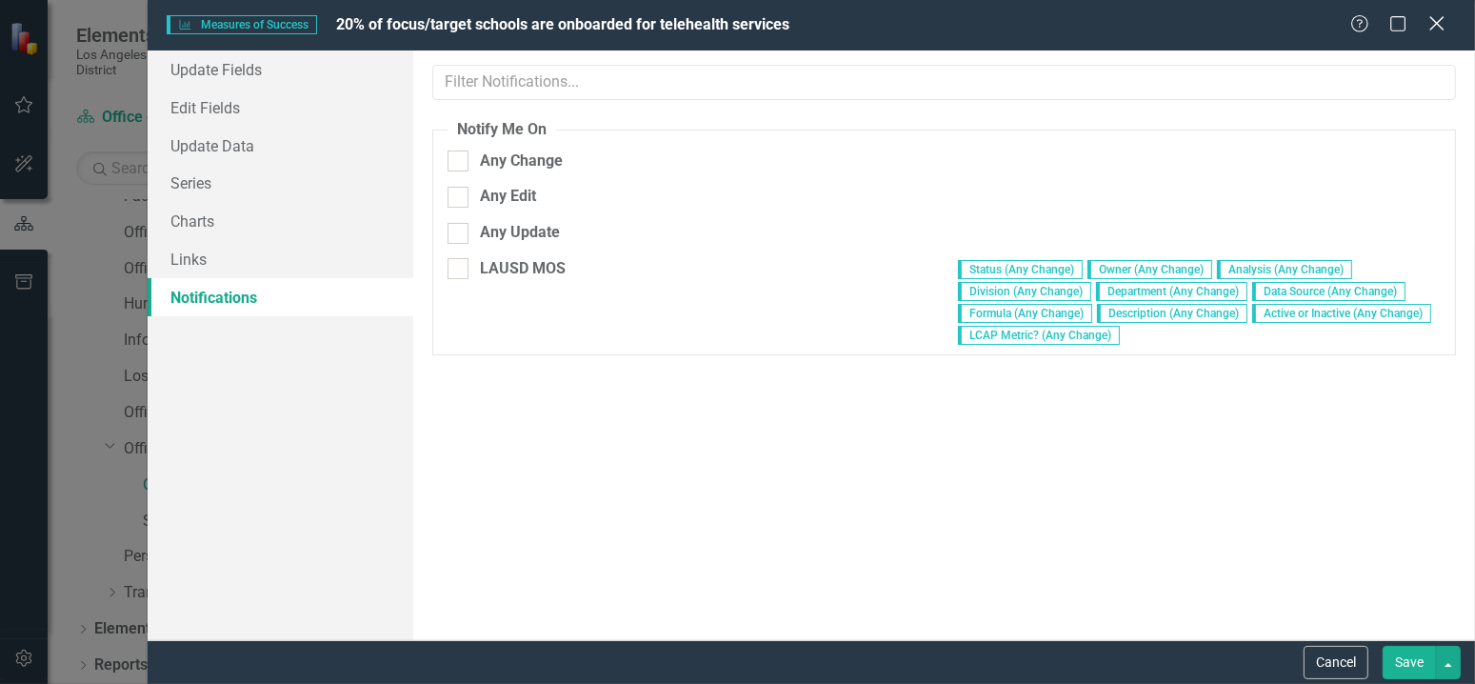
click at [1439, 30] on icon "Close" at bounding box center [1436, 23] width 24 height 18
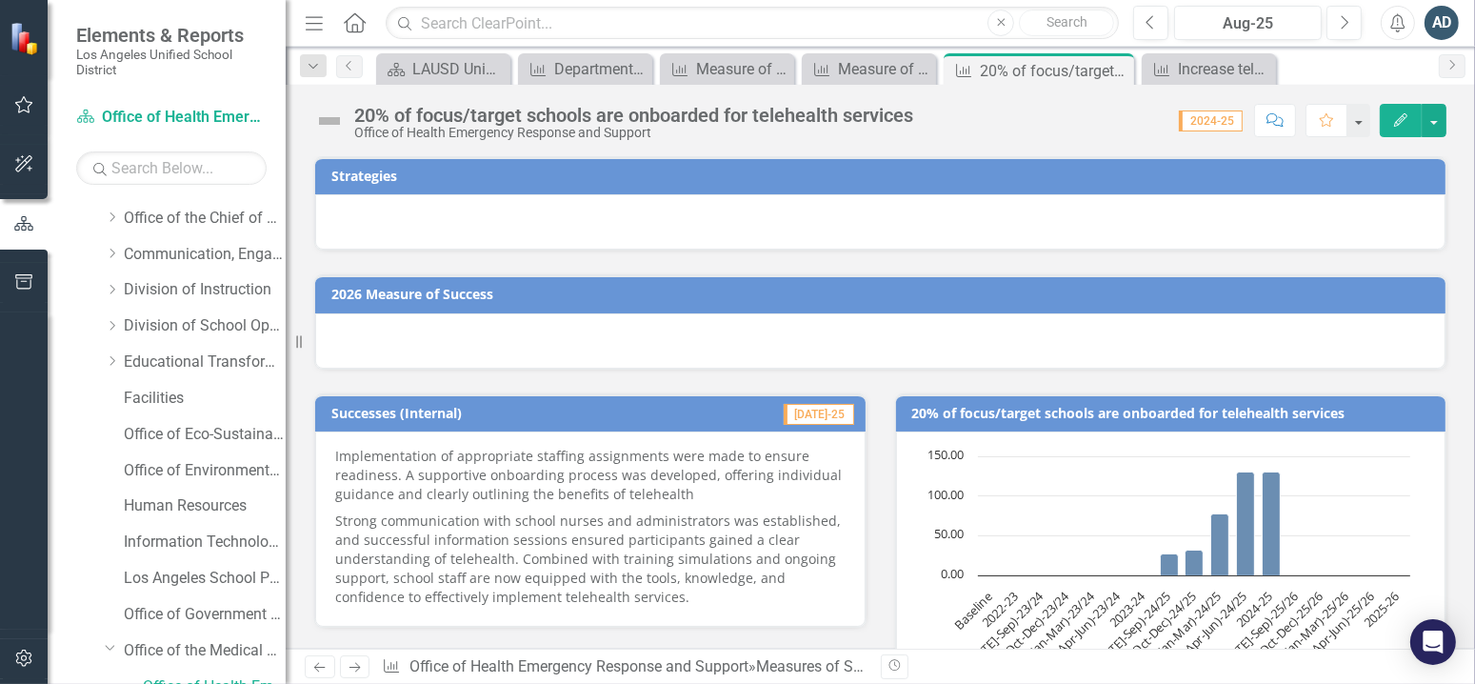
scroll to position [0, 0]
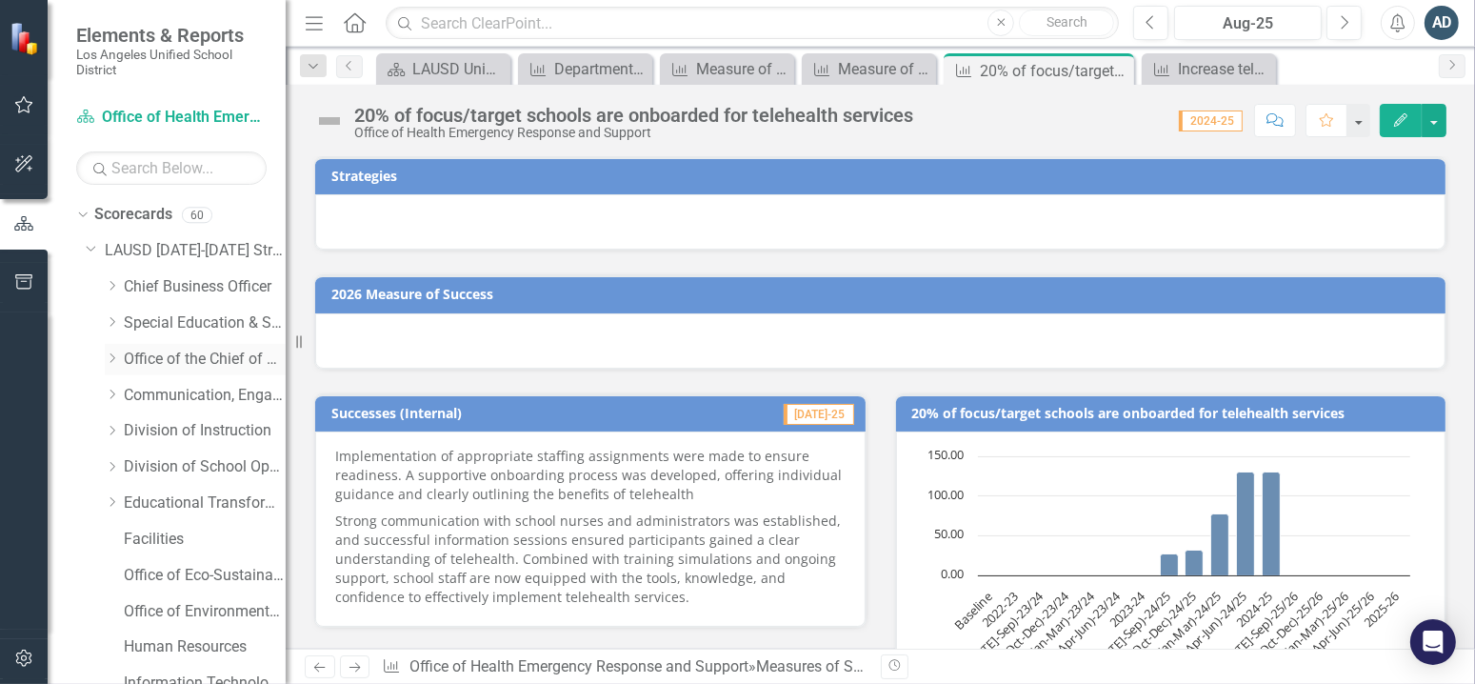
click at [117, 365] on div "Dropdown" at bounding box center [112, 359] width 14 height 16
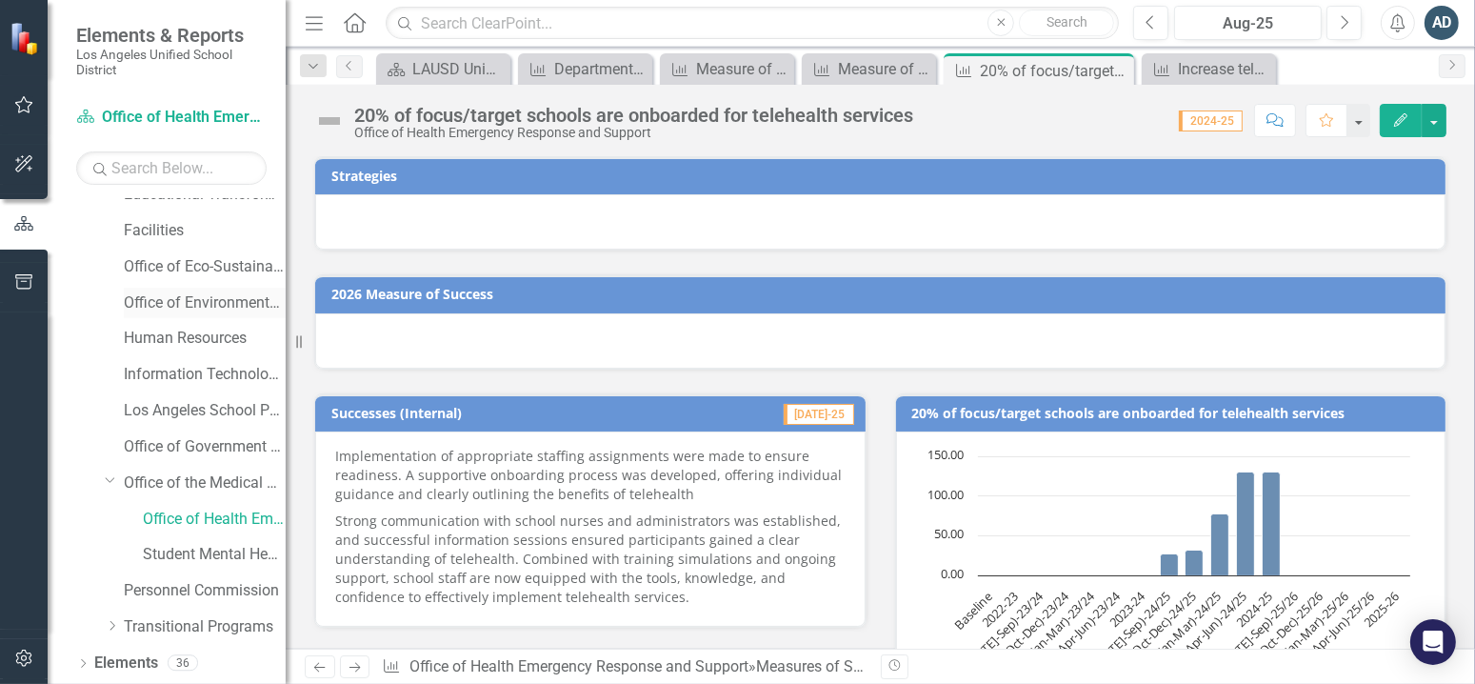
scroll to position [571, 0]
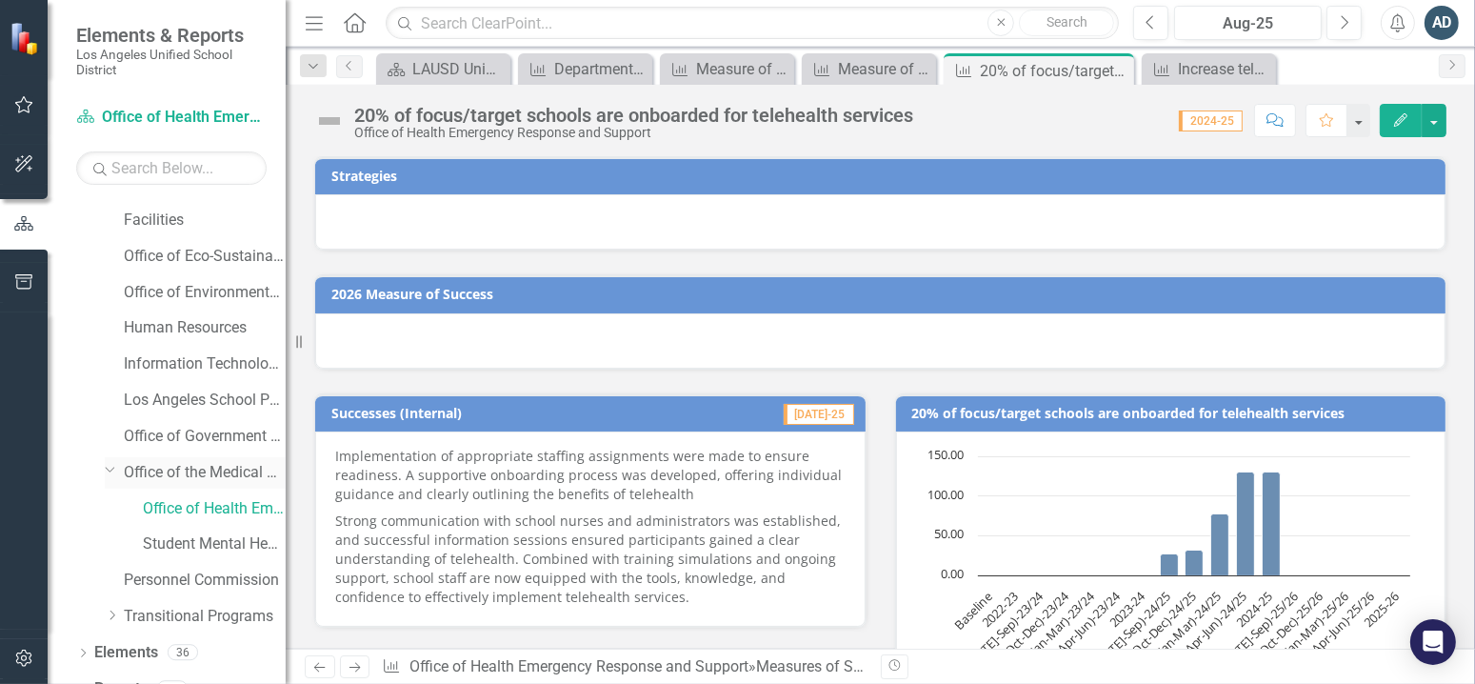
click at [172, 468] on link "Office of the Medical Director" at bounding box center [205, 473] width 162 height 22
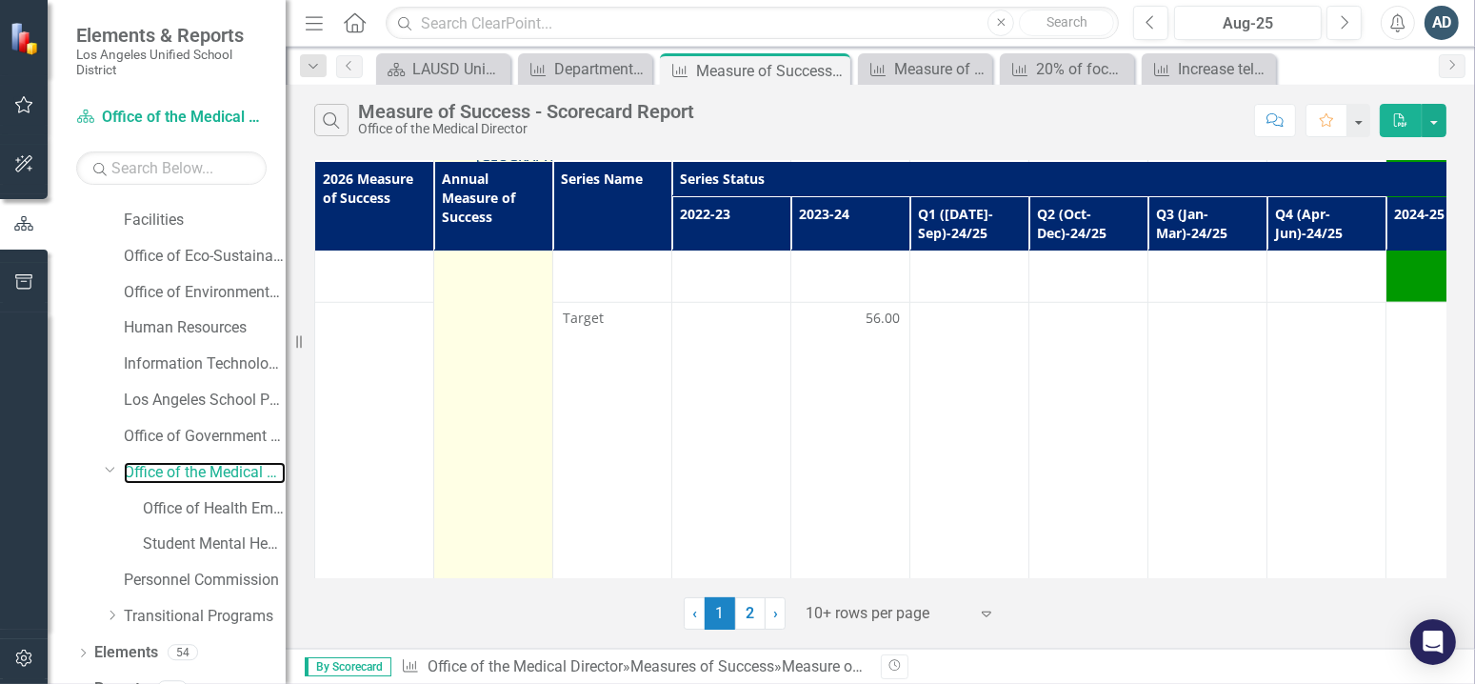
scroll to position [1664, 0]
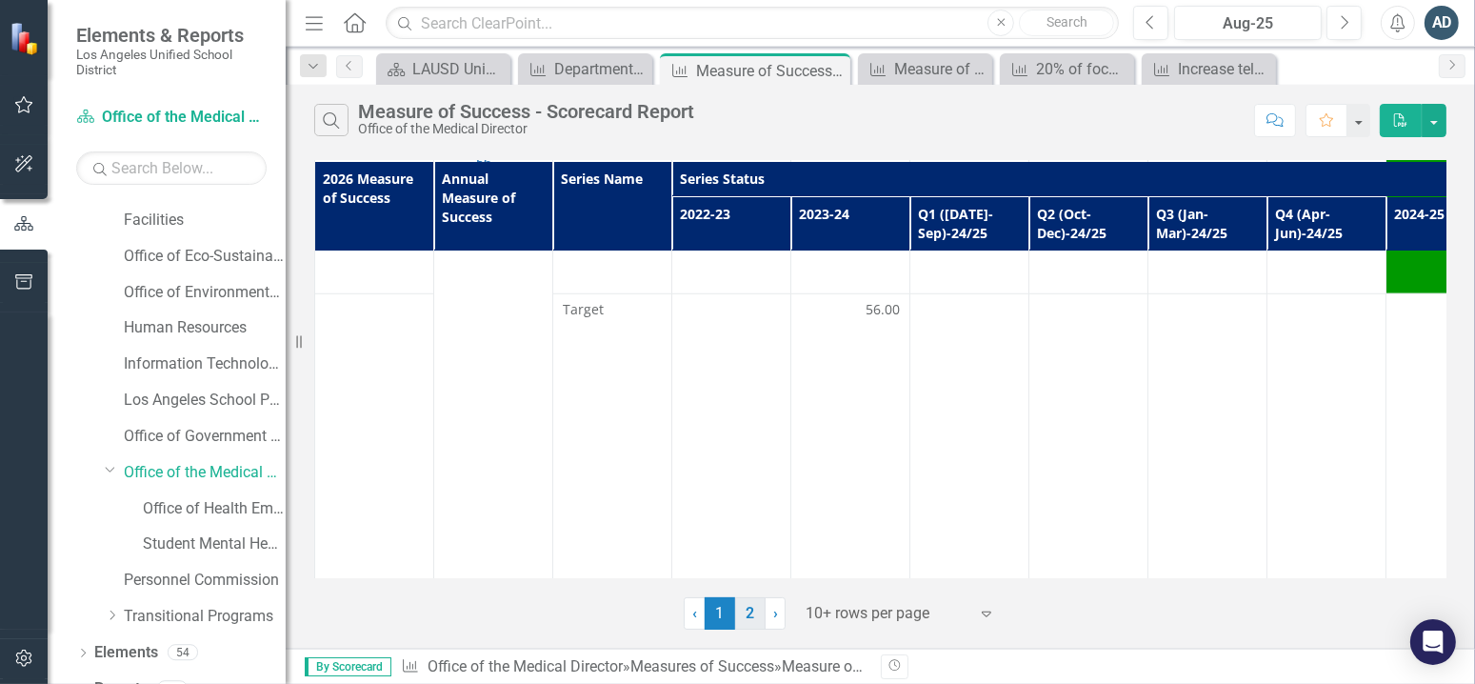
click at [746, 609] on link "2" at bounding box center [750, 613] width 30 height 32
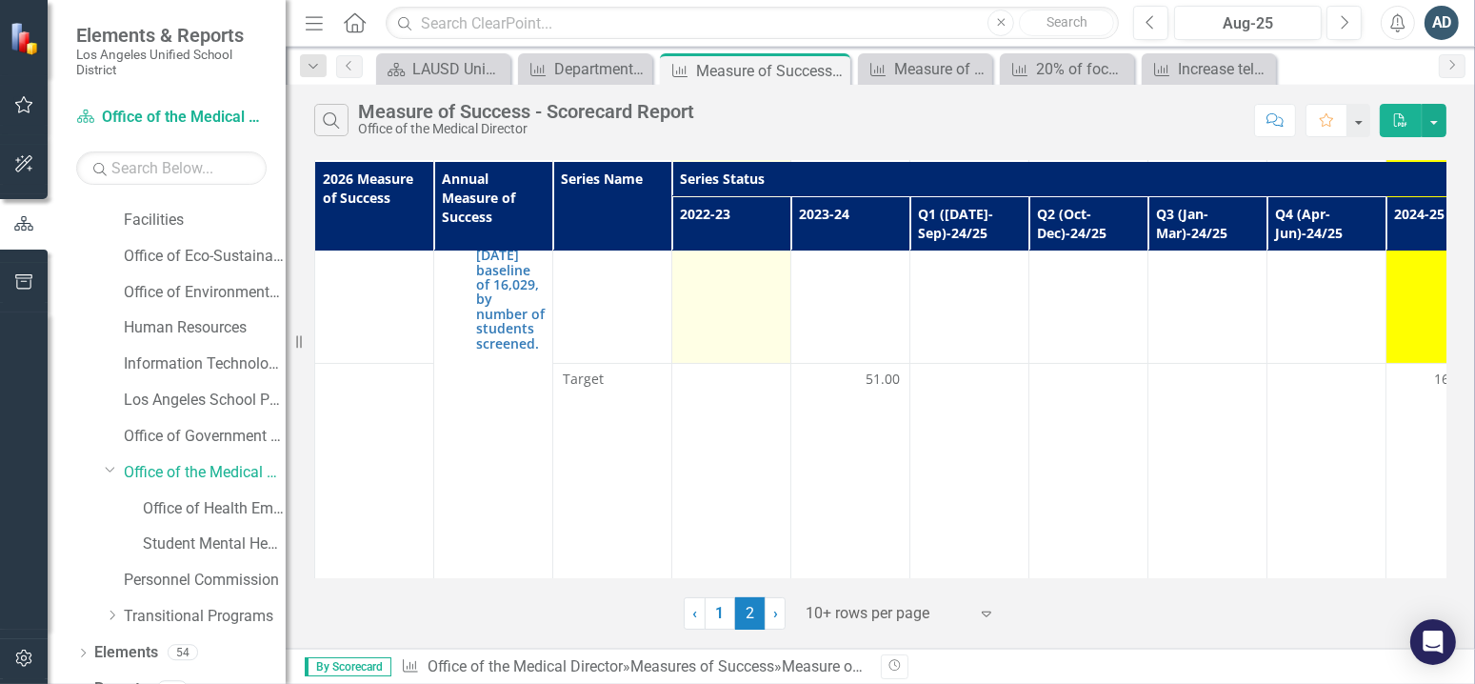
scroll to position [249, 0]
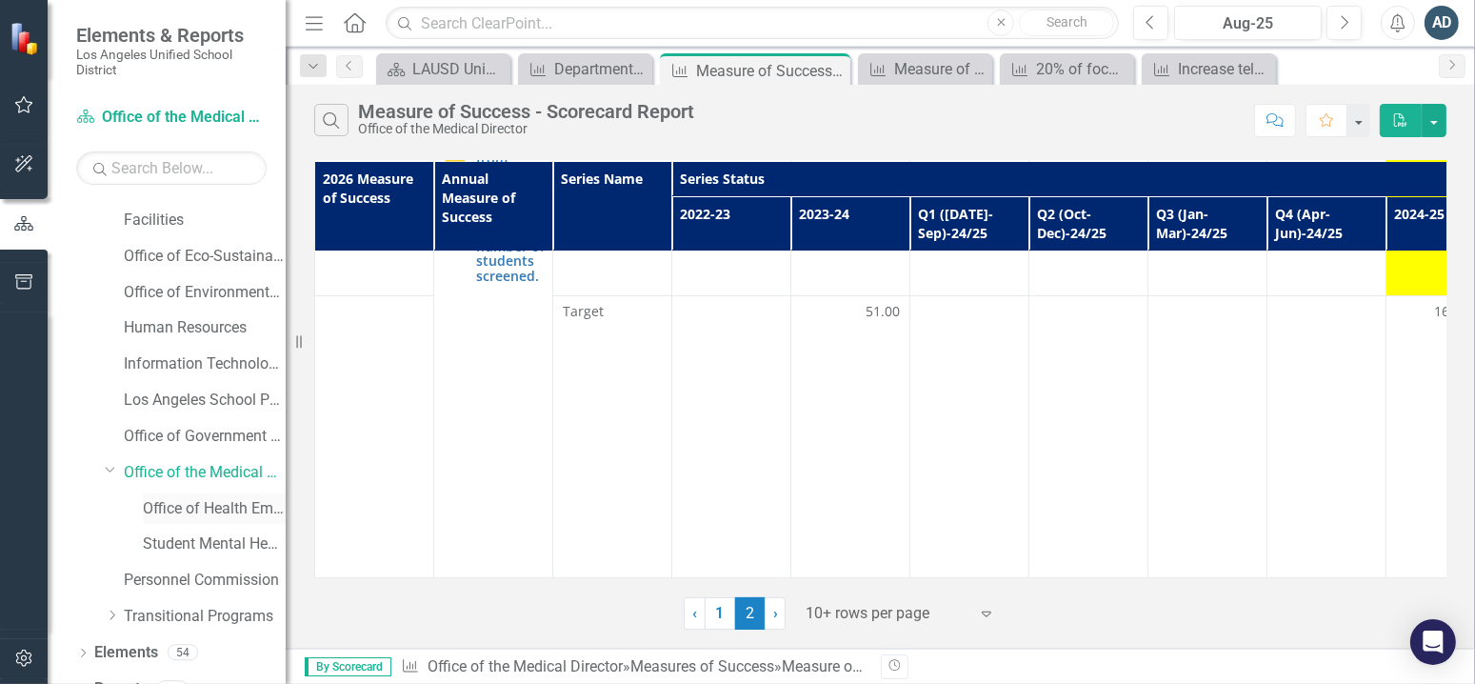
click at [220, 507] on link "Office of Health Emergency Response and Support" at bounding box center [214, 509] width 143 height 22
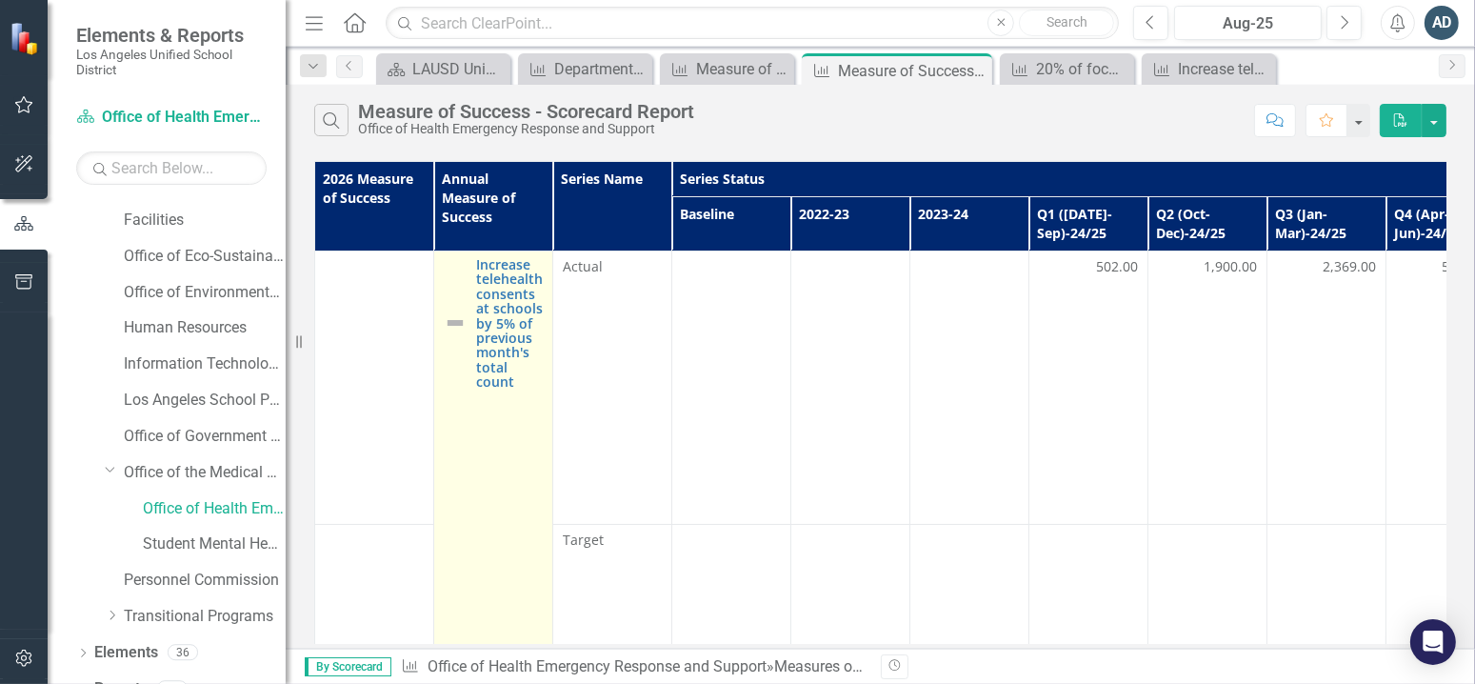
click at [491, 390] on td "Increase telehealth consents at schools by 5% of previous month's total count E…" at bounding box center [493, 524] width 119 height 546
click at [500, 337] on link "Increase telehealth consents at schools by 5% of previous month's total count" at bounding box center [509, 323] width 67 height 132
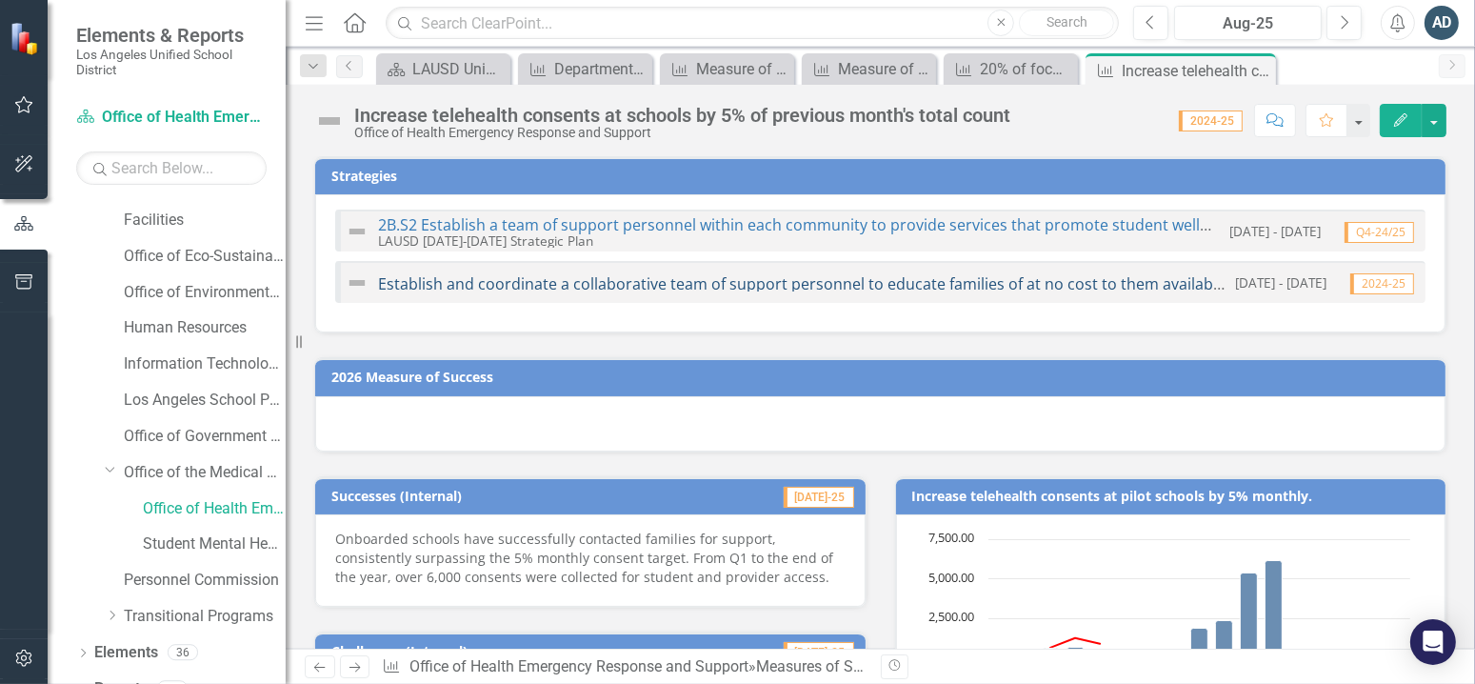
click at [638, 287] on link "Establish and coordinate a collaborative team of support personnel to educate f…" at bounding box center [955, 283] width 1154 height 21
